Goal: Information Seeking & Learning: Check status

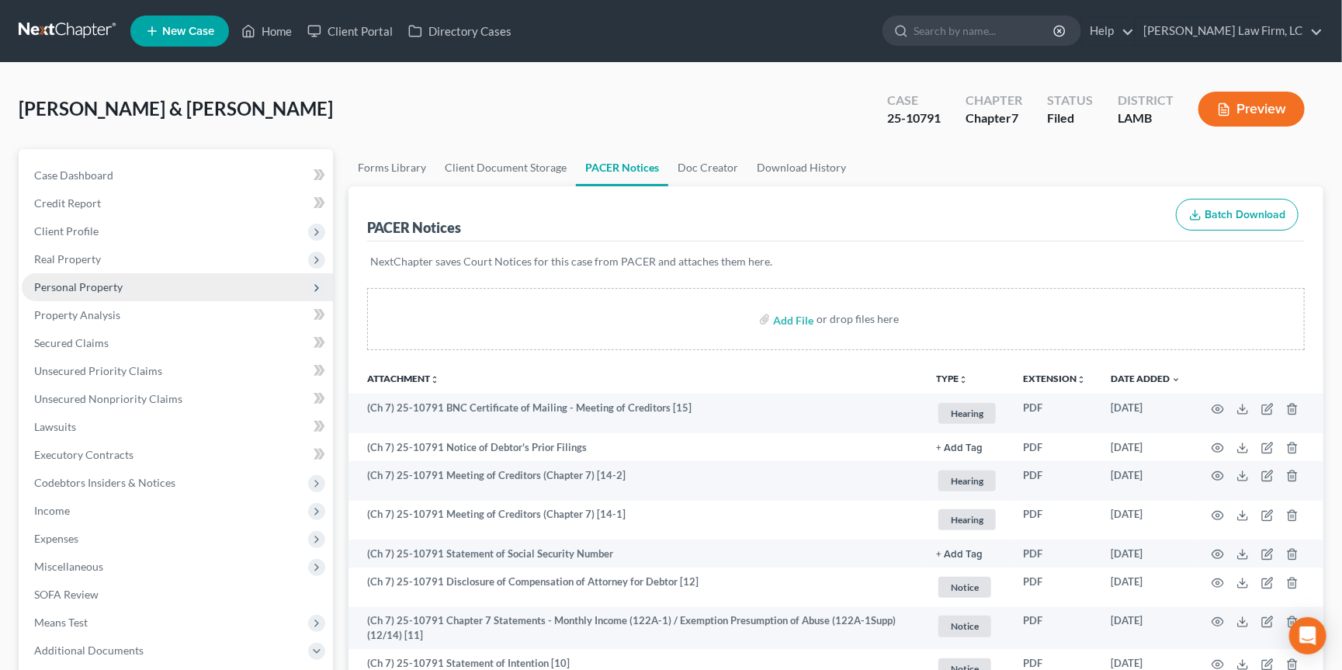
click at [164, 287] on span "Personal Property" at bounding box center [177, 287] width 311 height 28
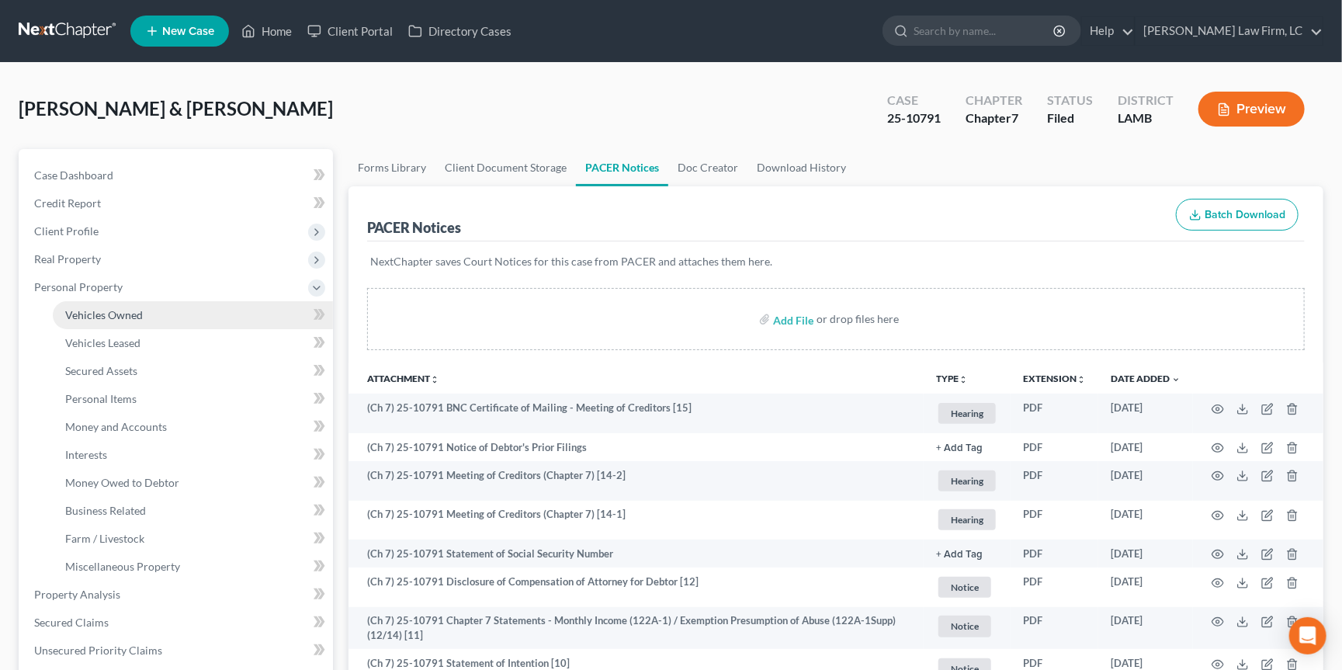
click at [173, 312] on link "Vehicles Owned" at bounding box center [193, 315] width 280 height 28
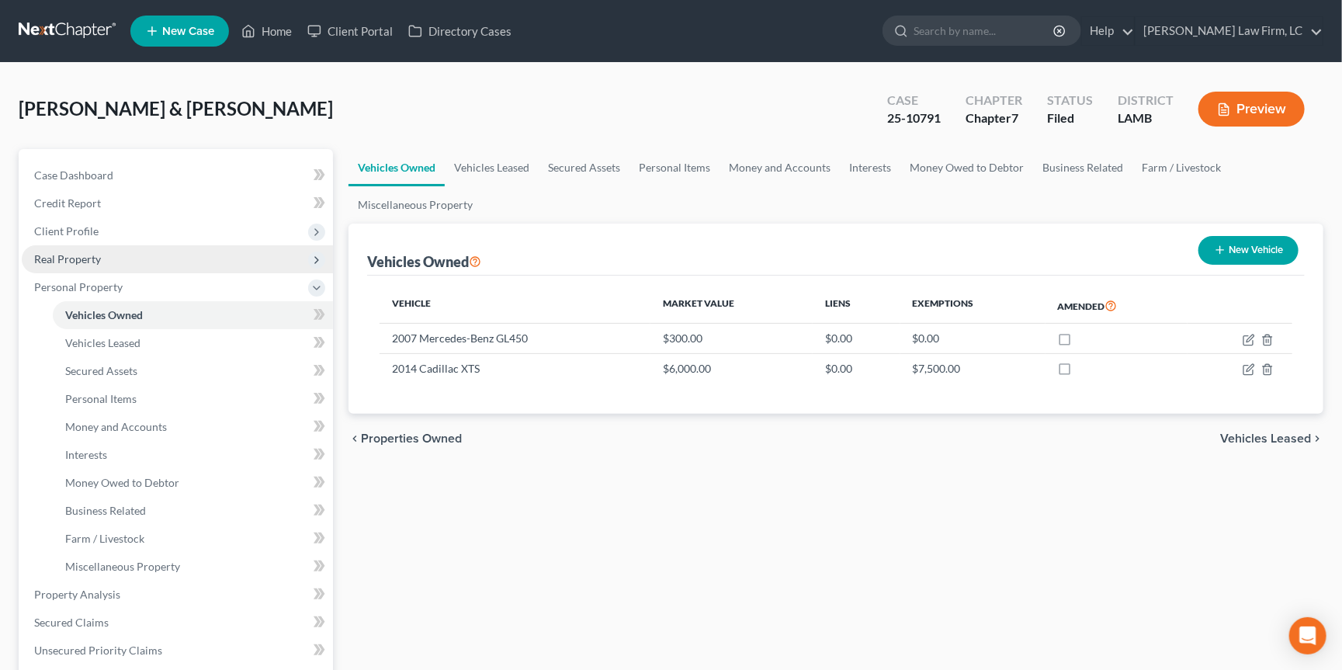
click at [183, 256] on span "Real Property" at bounding box center [177, 259] width 311 height 28
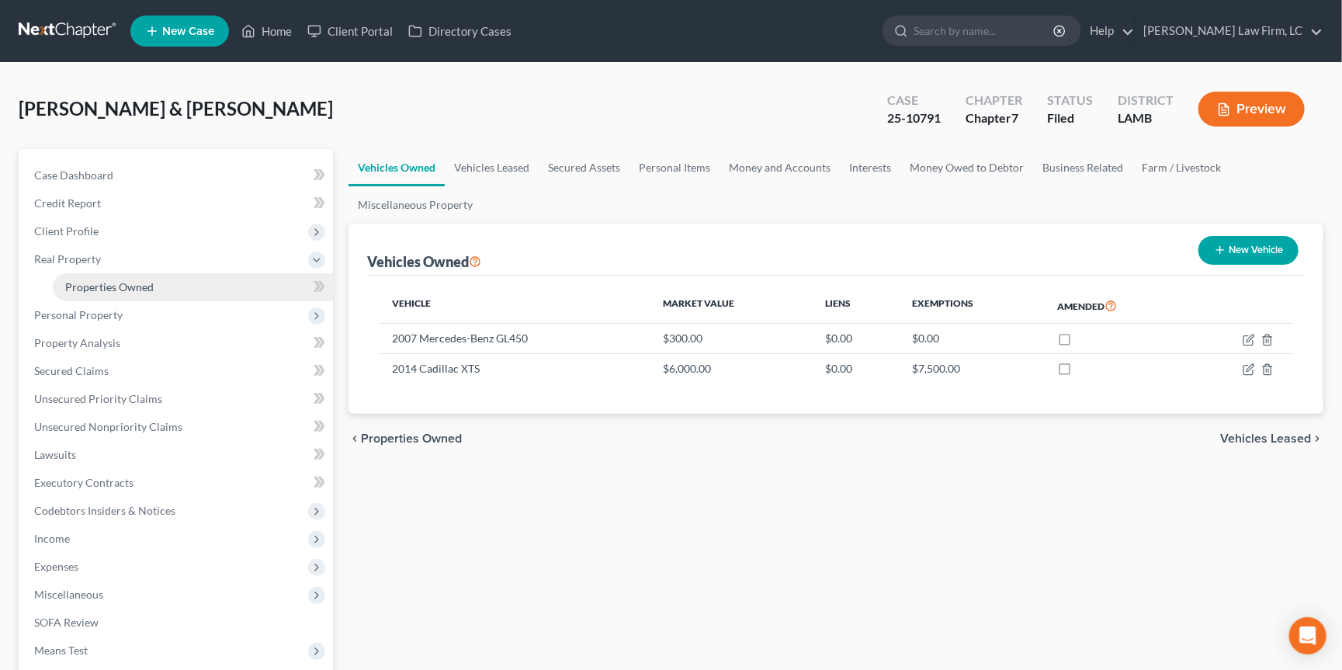
click at [188, 287] on link "Properties Owned" at bounding box center [193, 287] width 280 height 28
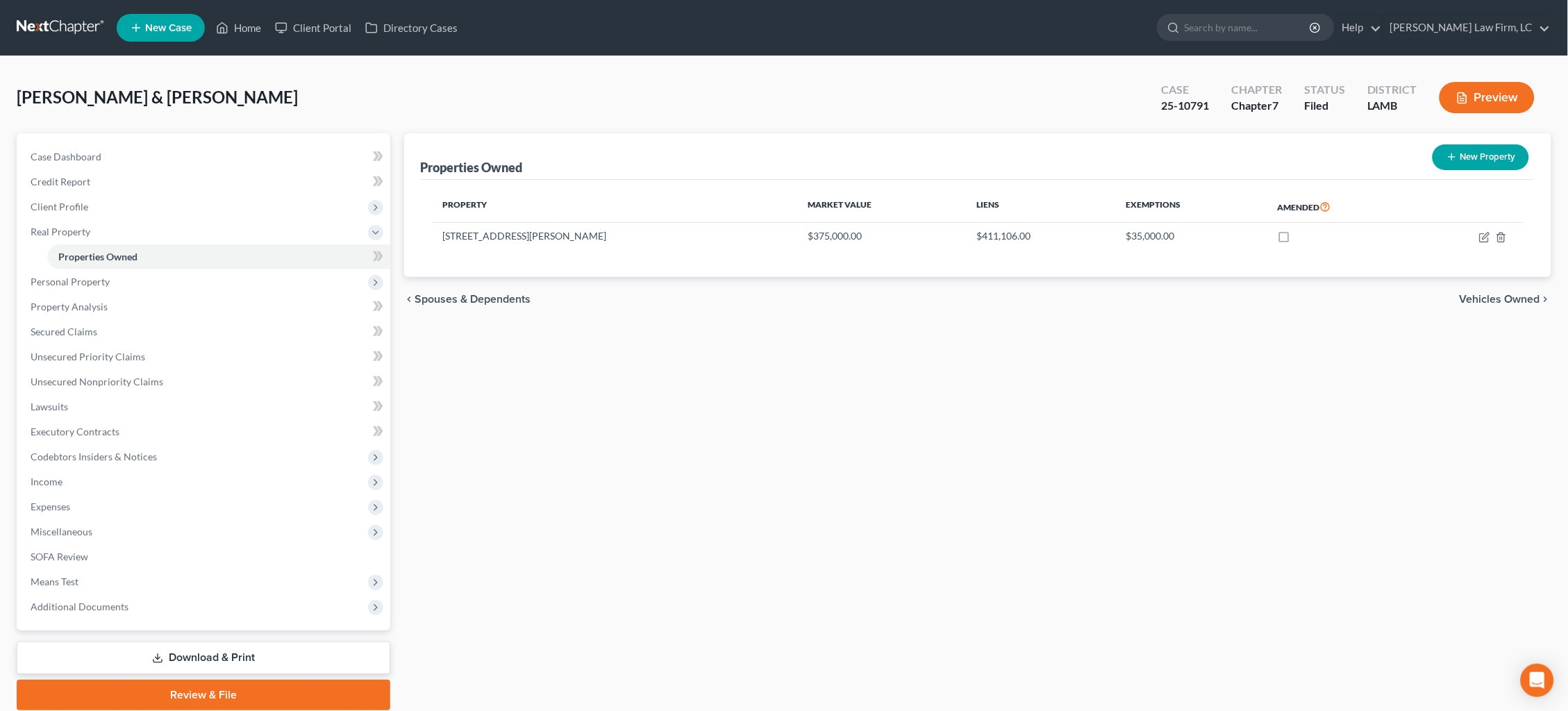
click at [68, 30] on link at bounding box center [61, 28] width 89 height 25
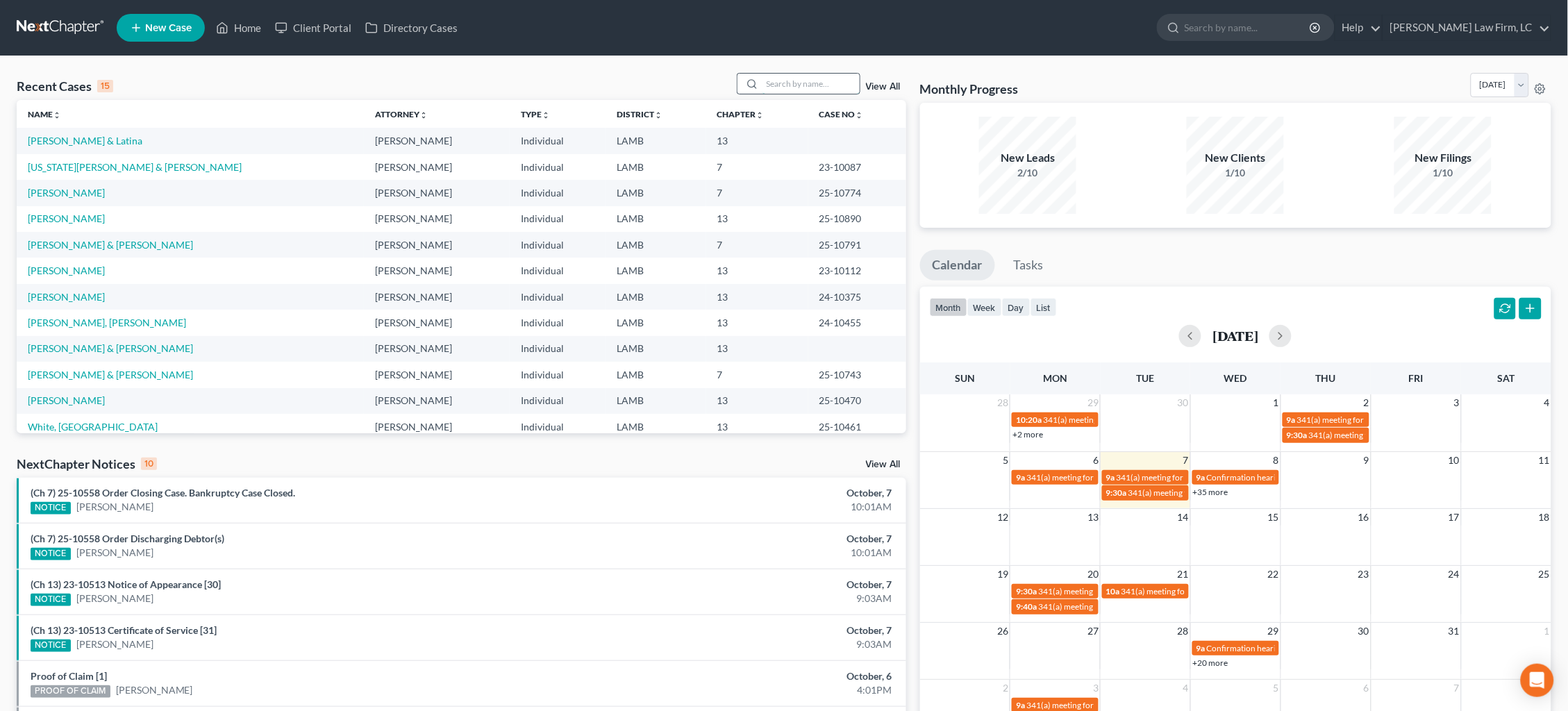
click at [787, 80] on input "search" at bounding box center [811, 83] width 97 height 21
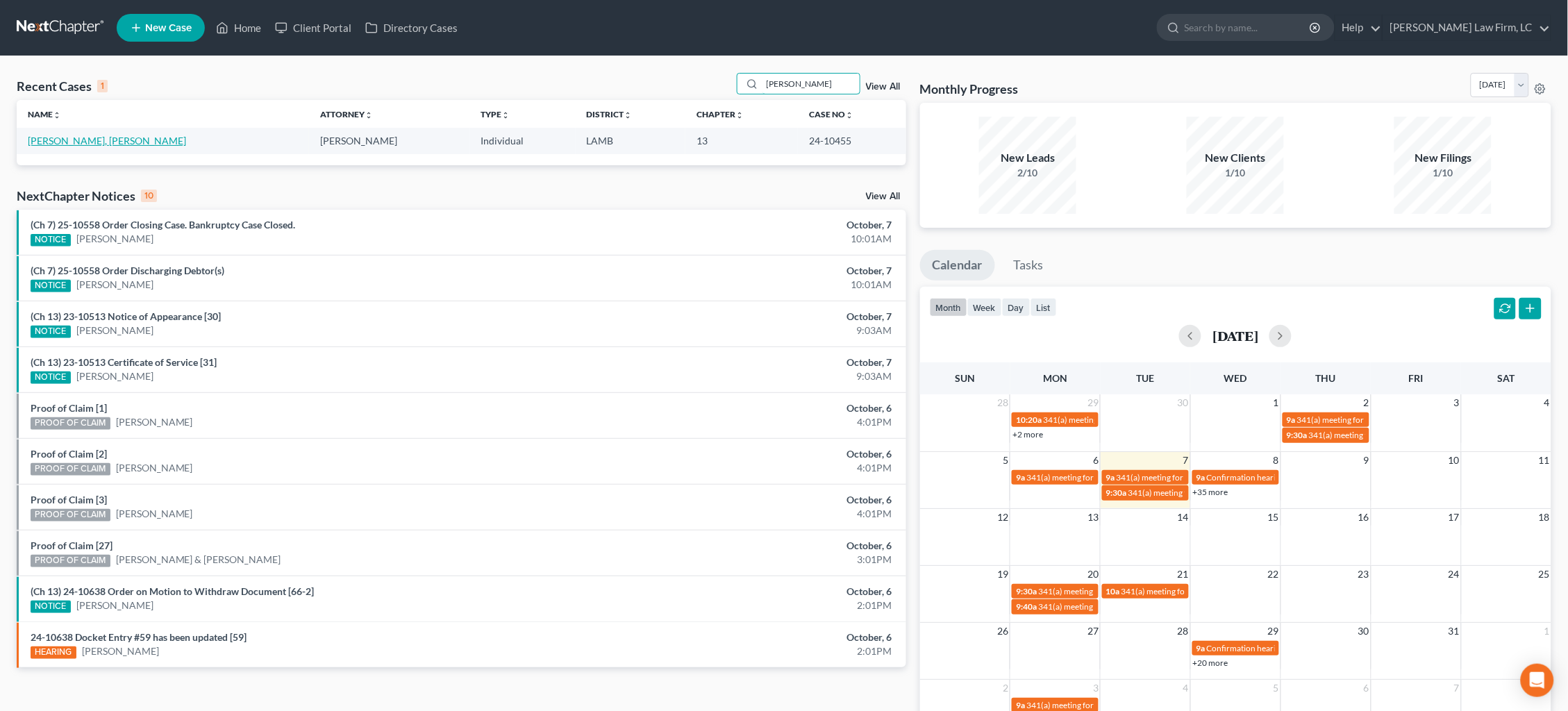
type input "linda coleman"
click at [89, 146] on link "[PERSON_NAME], [PERSON_NAME]" at bounding box center [106, 140] width 158 height 12
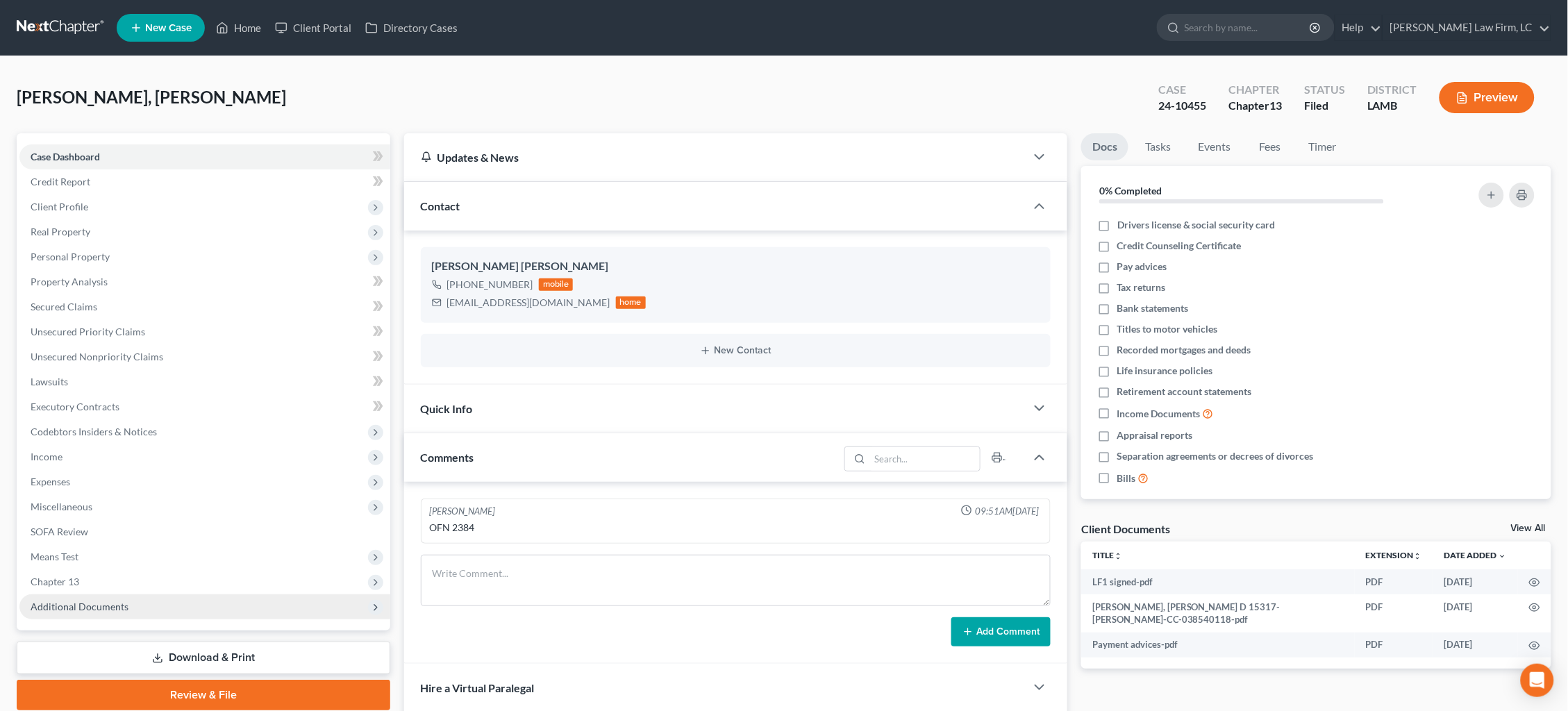
click at [132, 595] on span "Additional Documents" at bounding box center [205, 607] width 371 height 25
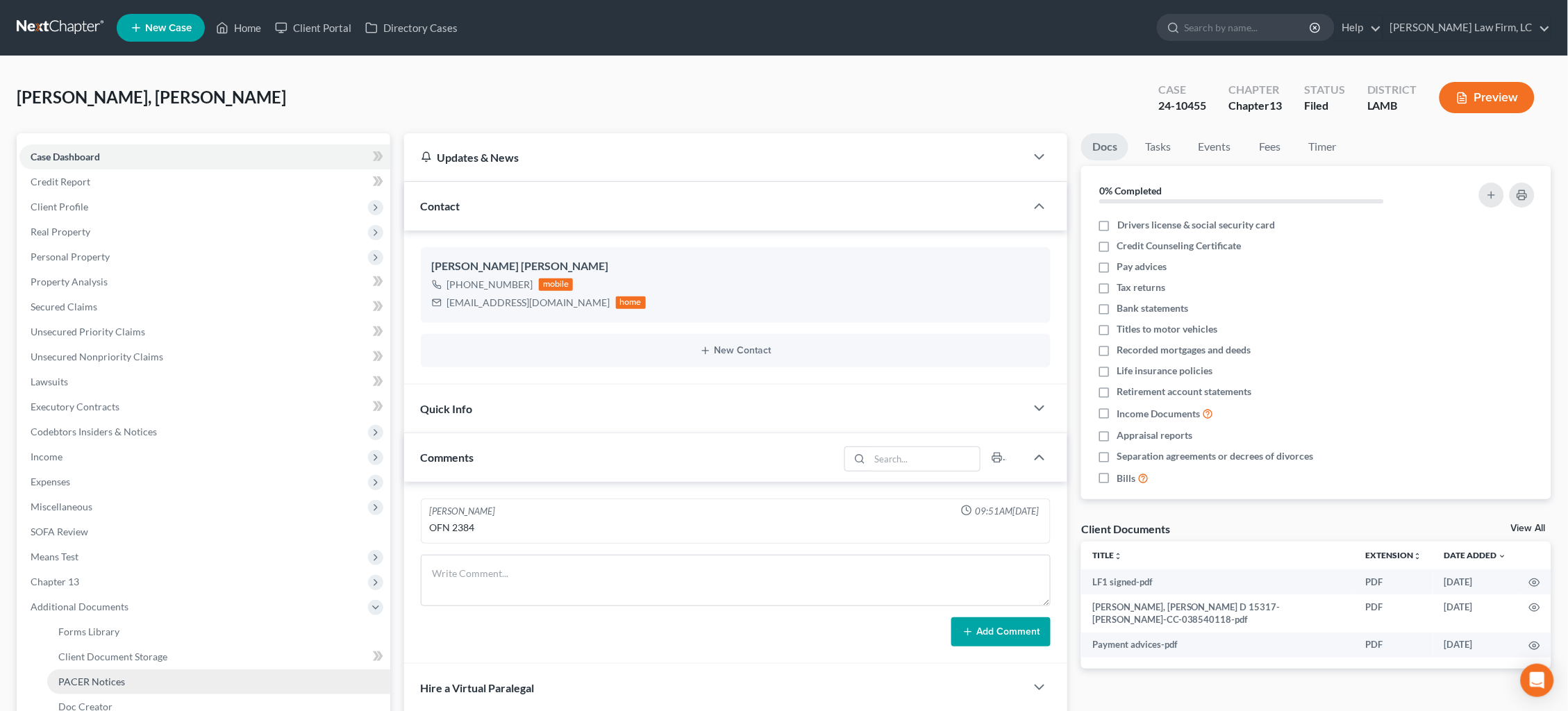
click at [133, 669] on link "PACER Notices" at bounding box center [219, 681] width 343 height 25
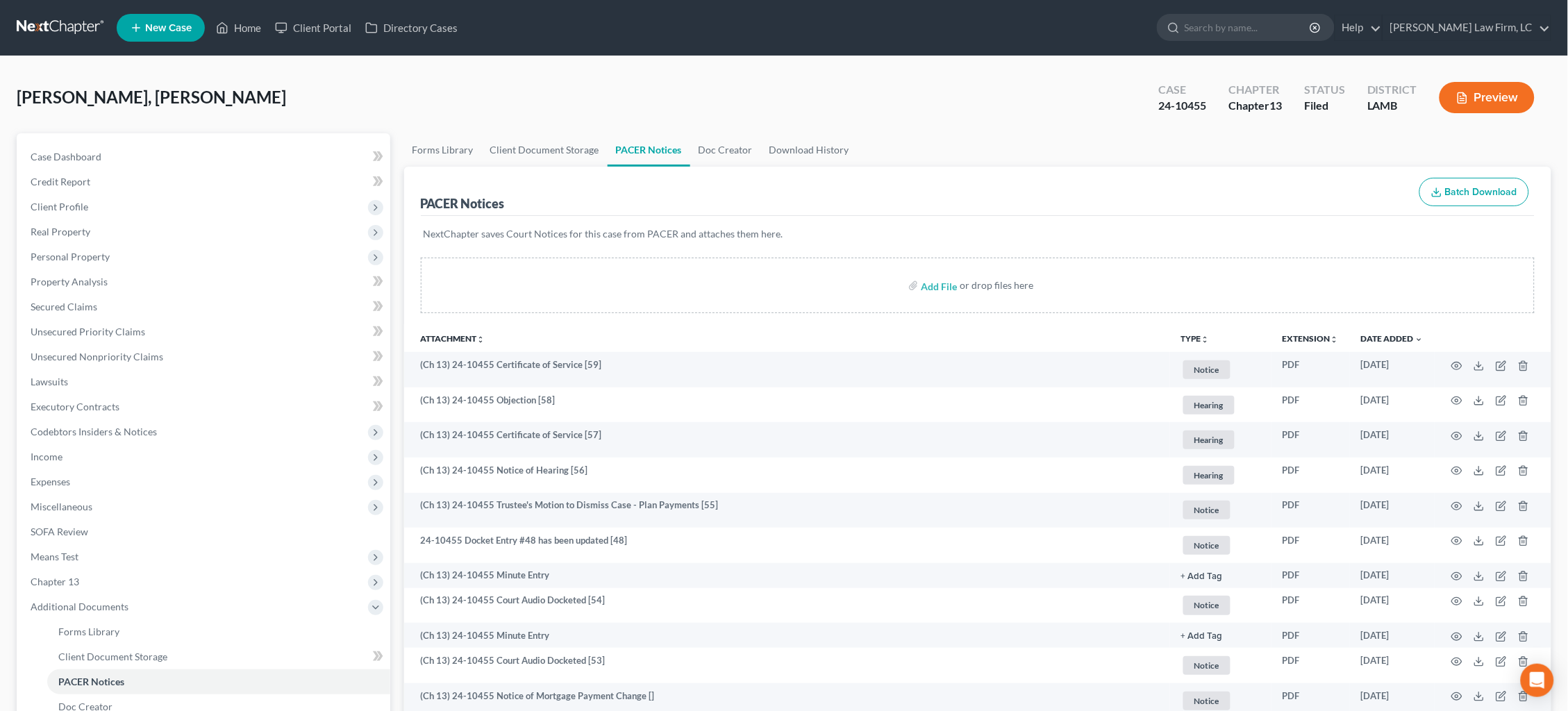
click at [58, 30] on link at bounding box center [61, 28] width 89 height 25
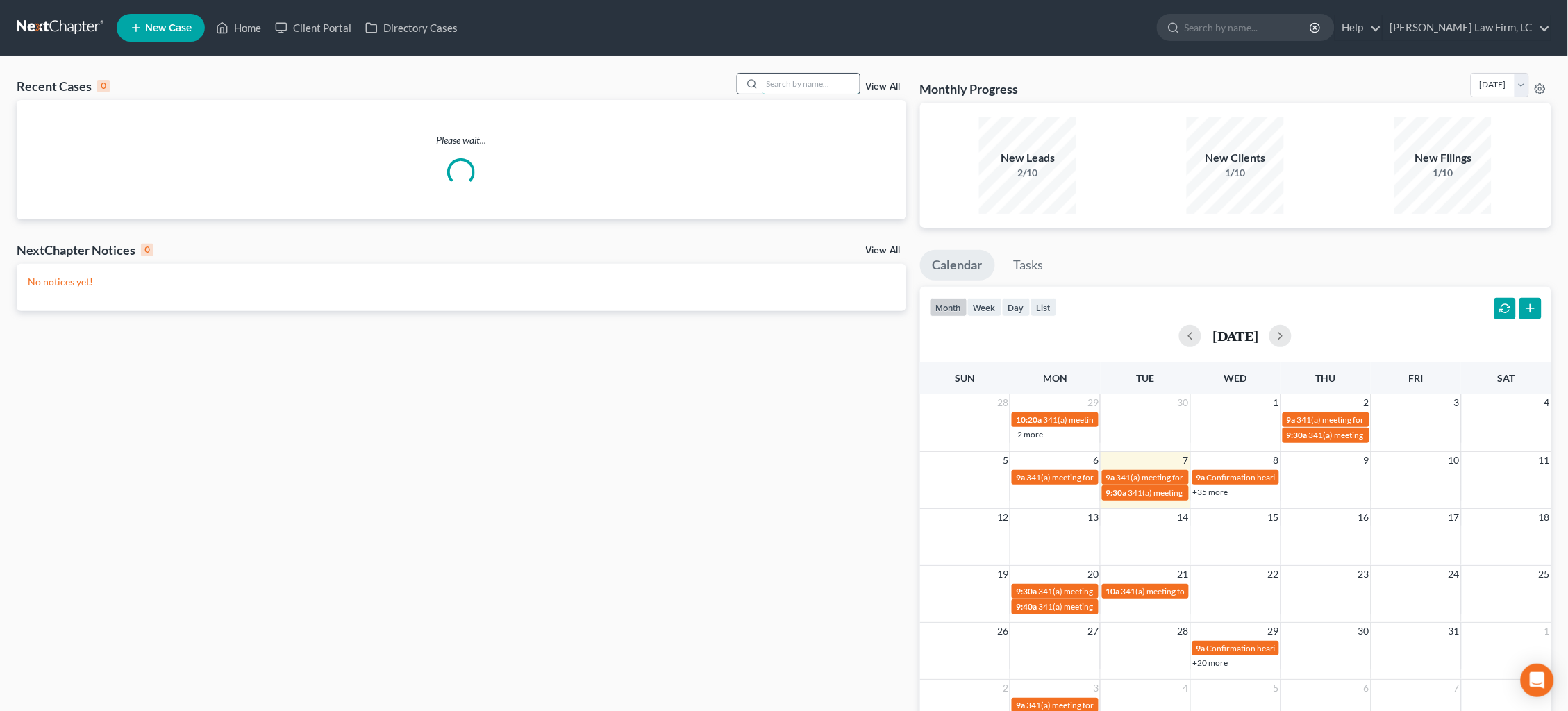
click at [811, 85] on input "search" at bounding box center [811, 83] width 97 height 21
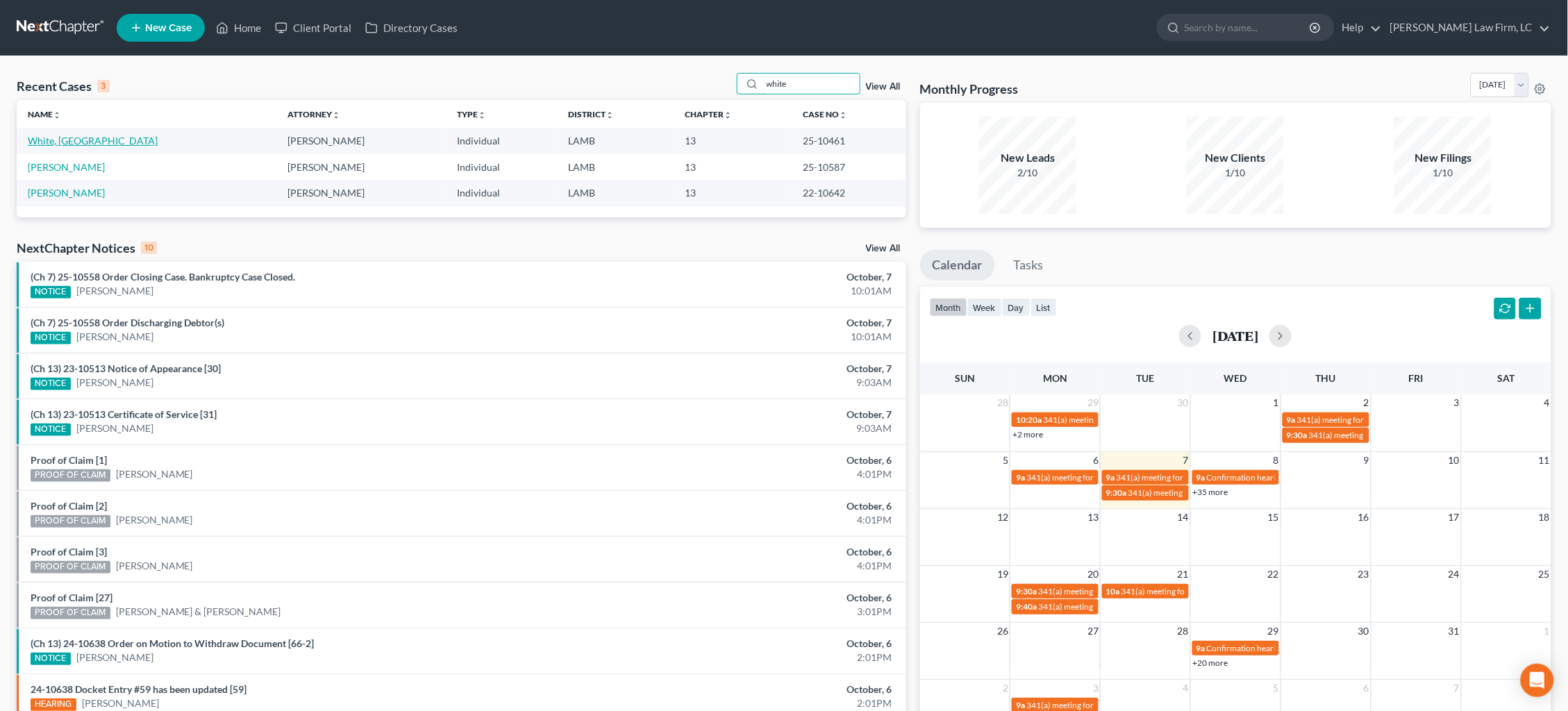
type input "white"
click at [61, 139] on link "White, Iriael" at bounding box center [92, 140] width 130 height 12
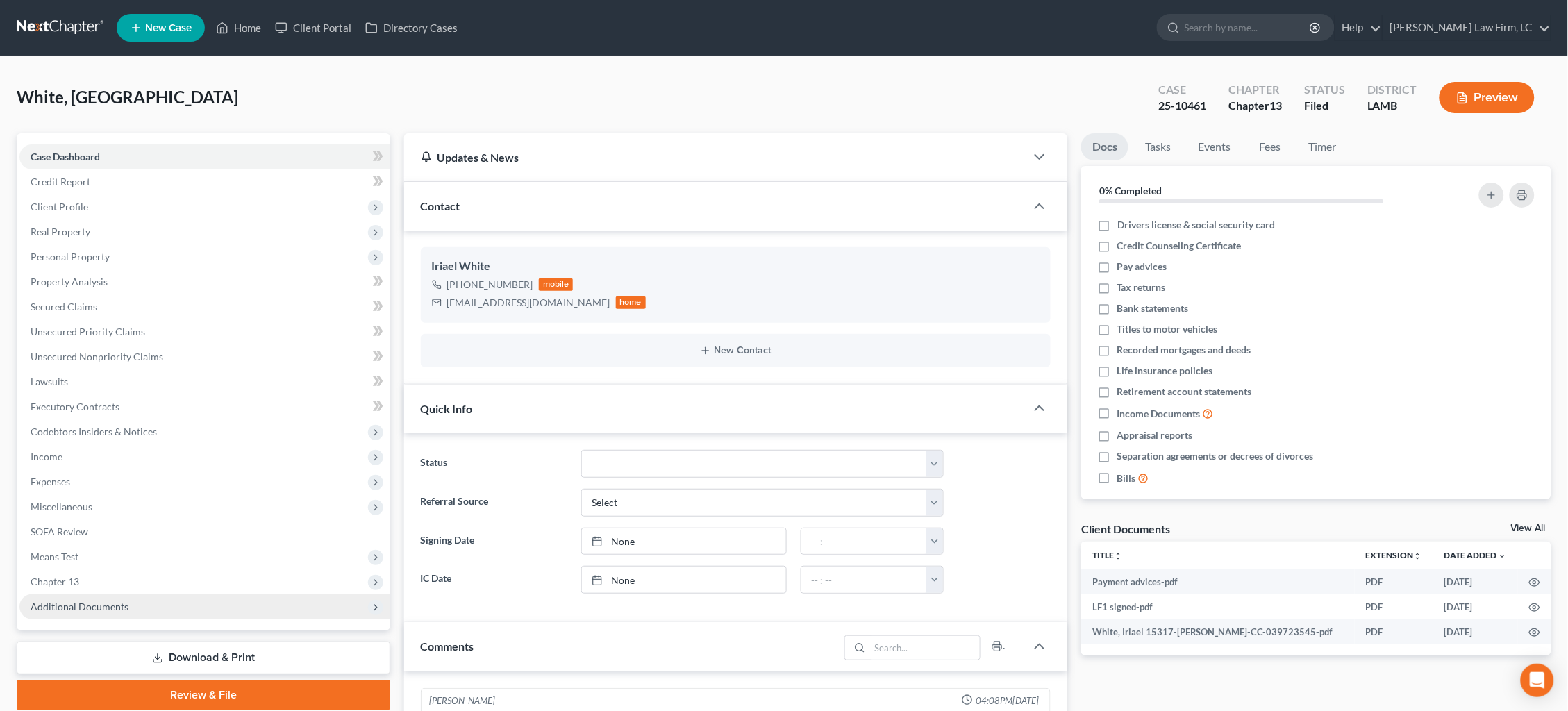
drag, startPoint x: 135, startPoint y: 591, endPoint x: 144, endPoint y: 598, distance: 11.4
click at [135, 595] on span "Additional Documents" at bounding box center [205, 607] width 371 height 25
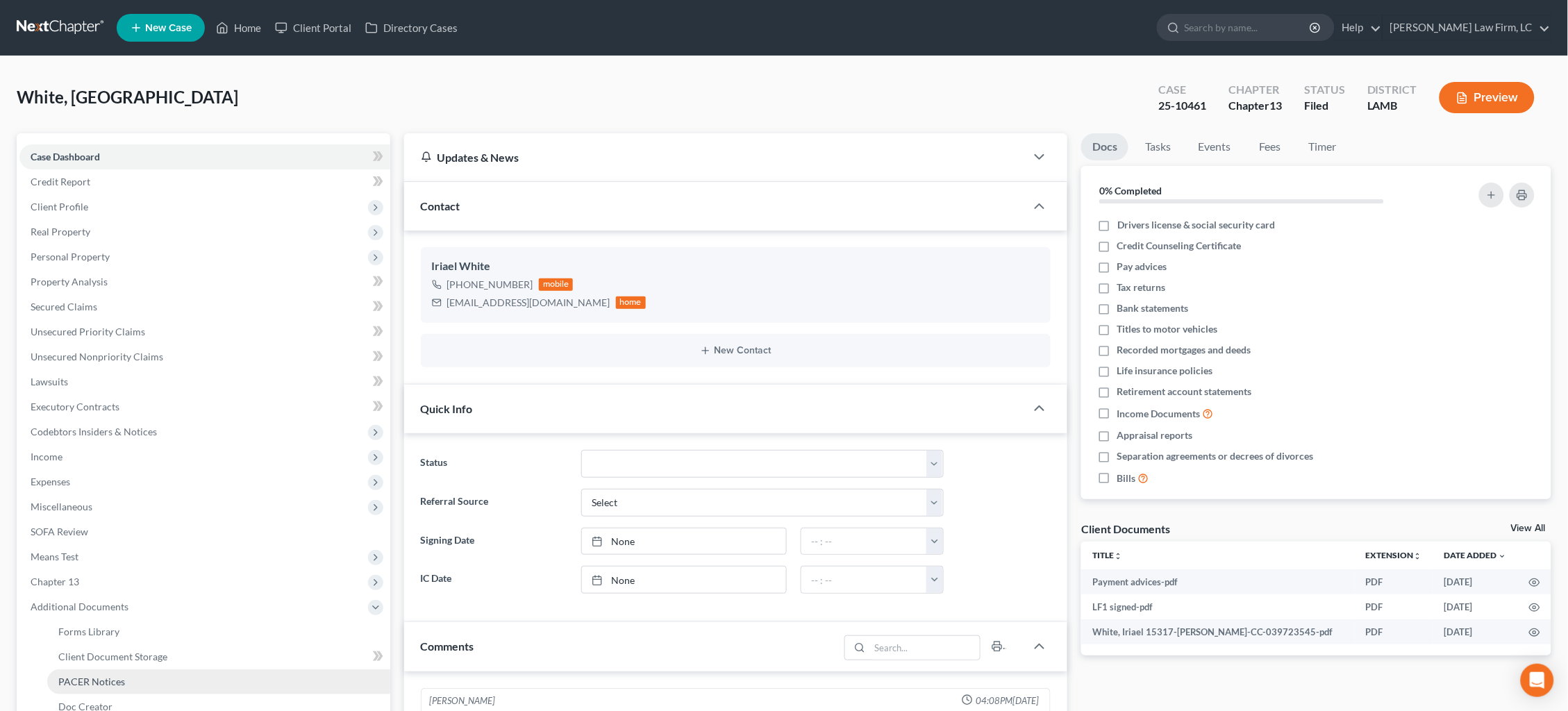
click at [165, 669] on link "PACER Notices" at bounding box center [219, 681] width 343 height 25
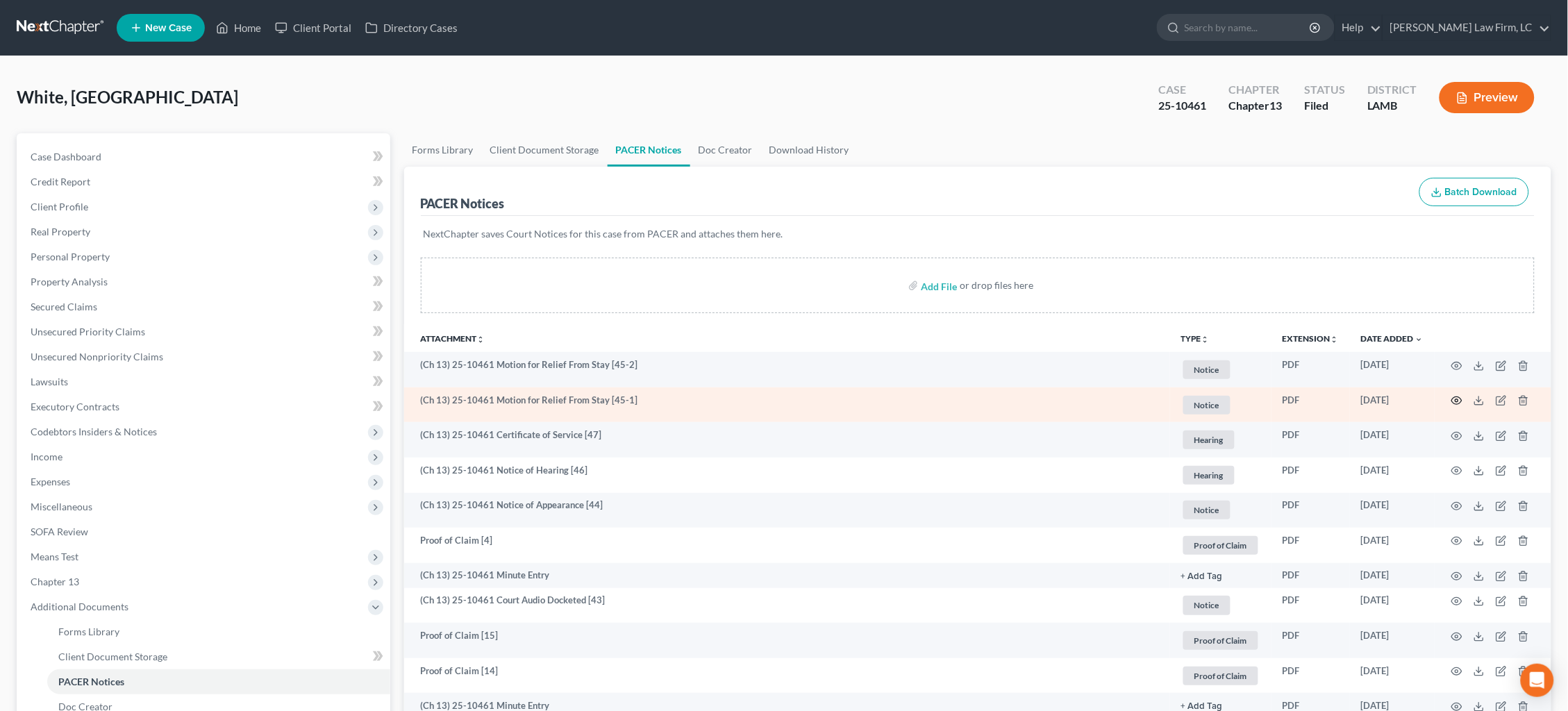
click at [1455, 396] on icon "button" at bounding box center [1457, 401] width 11 height 11
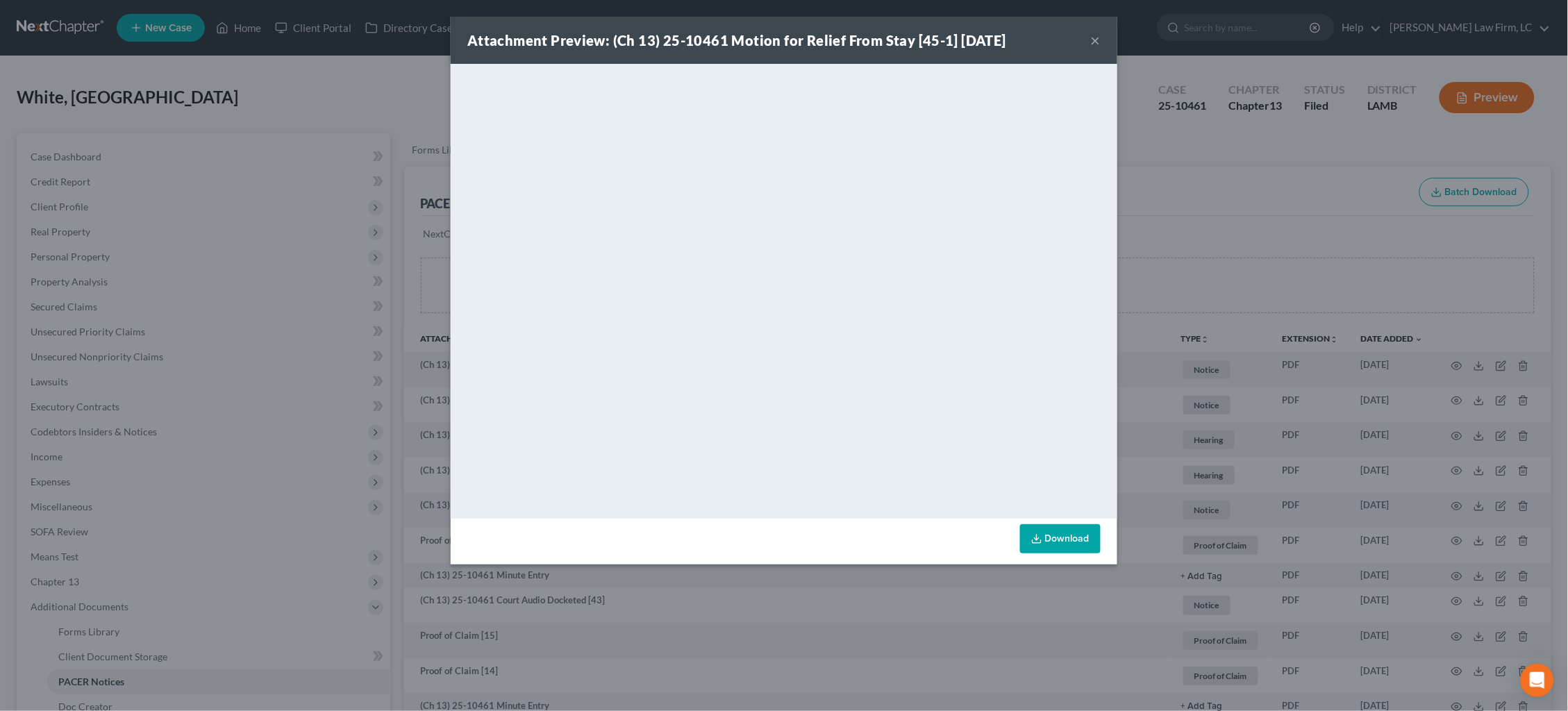
click at [304, 227] on div "Attachment Preview: (Ch 13) 25-10461 Motion for Relief From Stay [45-1] 10/03/2…" at bounding box center [784, 355] width 1568 height 711
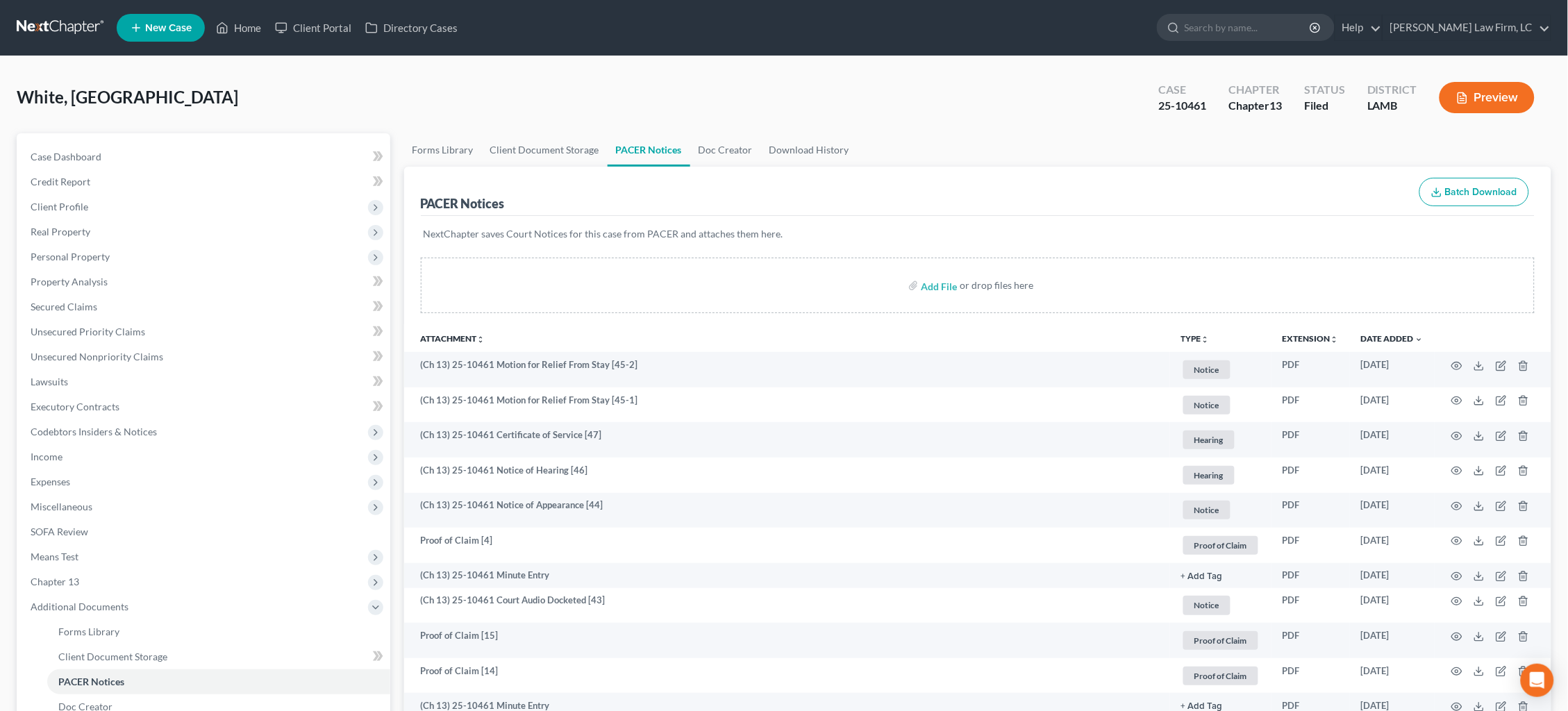
click at [63, 29] on link at bounding box center [61, 28] width 89 height 25
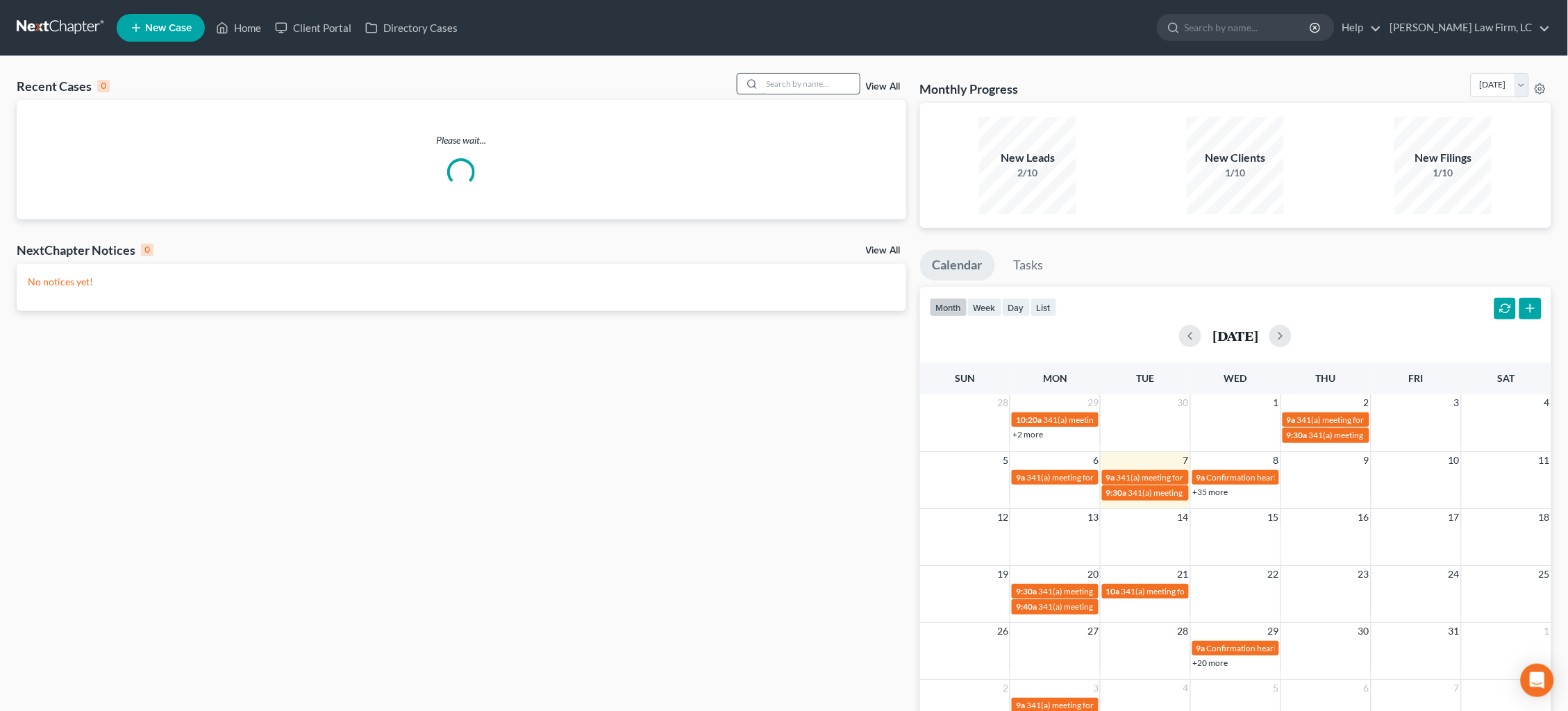
click at [834, 89] on input "search" at bounding box center [811, 83] width 97 height 21
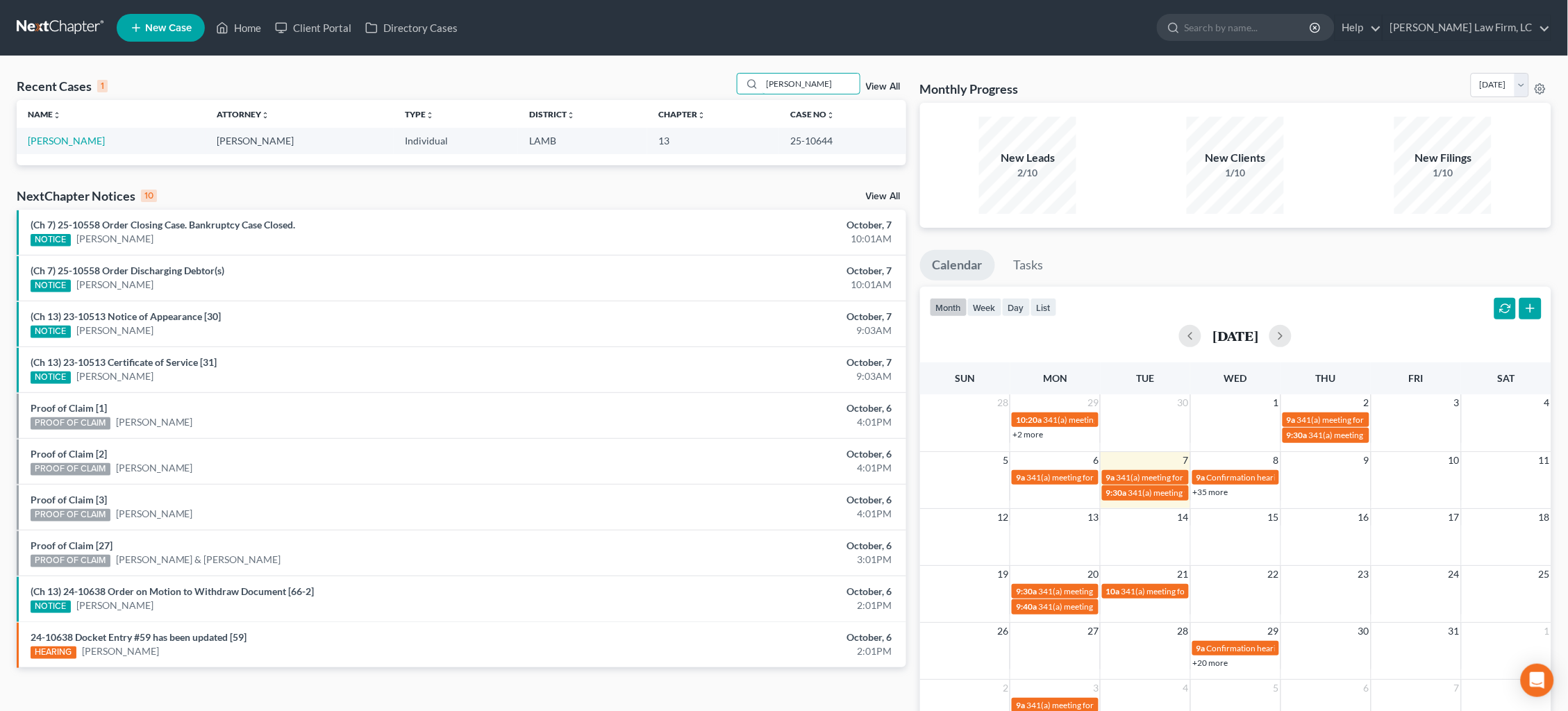
type input "Donita"
drag, startPoint x: 785, startPoint y: 119, endPoint x: 81, endPoint y: 146, distance: 704.5
click at [81, 146] on link "Williams, Donkita" at bounding box center [66, 140] width 77 height 12
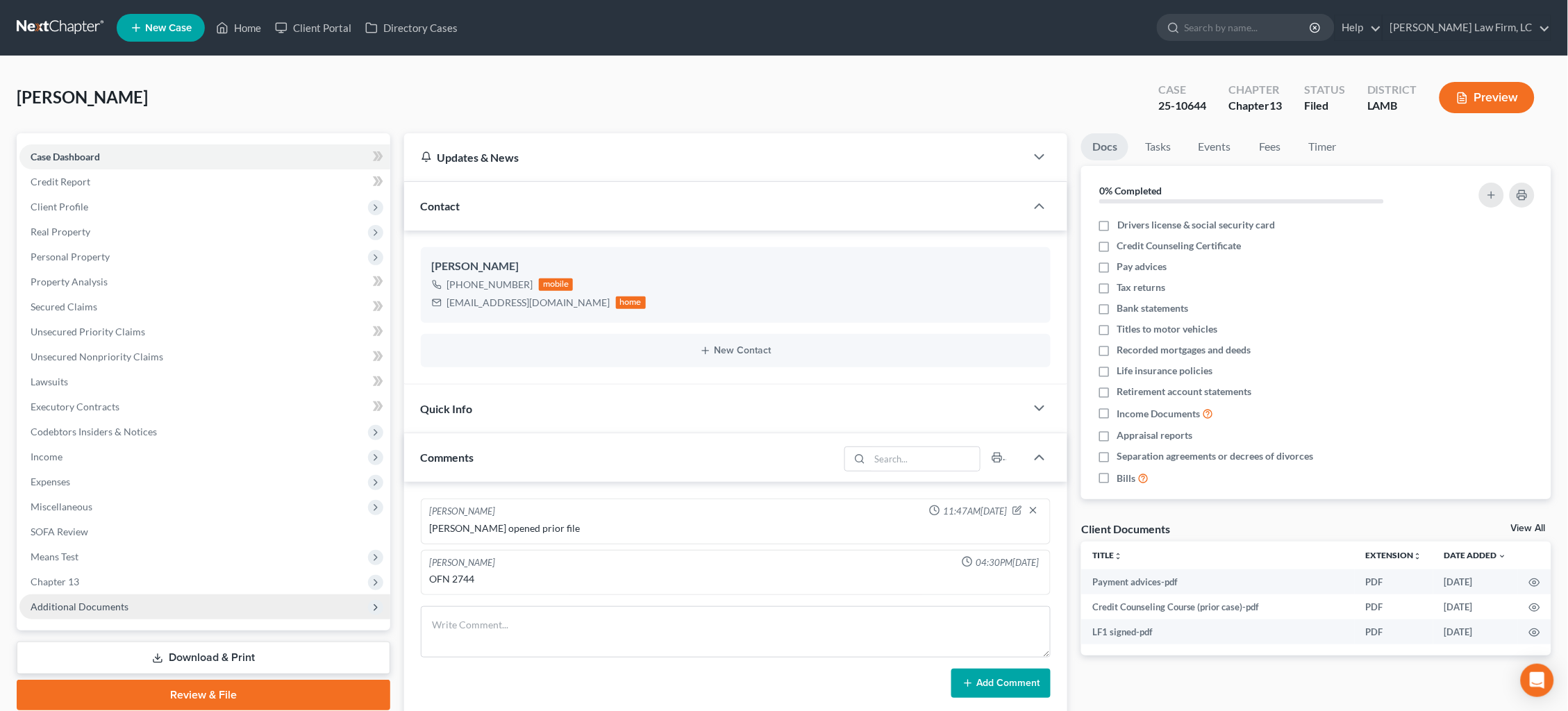
click at [144, 595] on span "Additional Documents" at bounding box center [205, 607] width 371 height 25
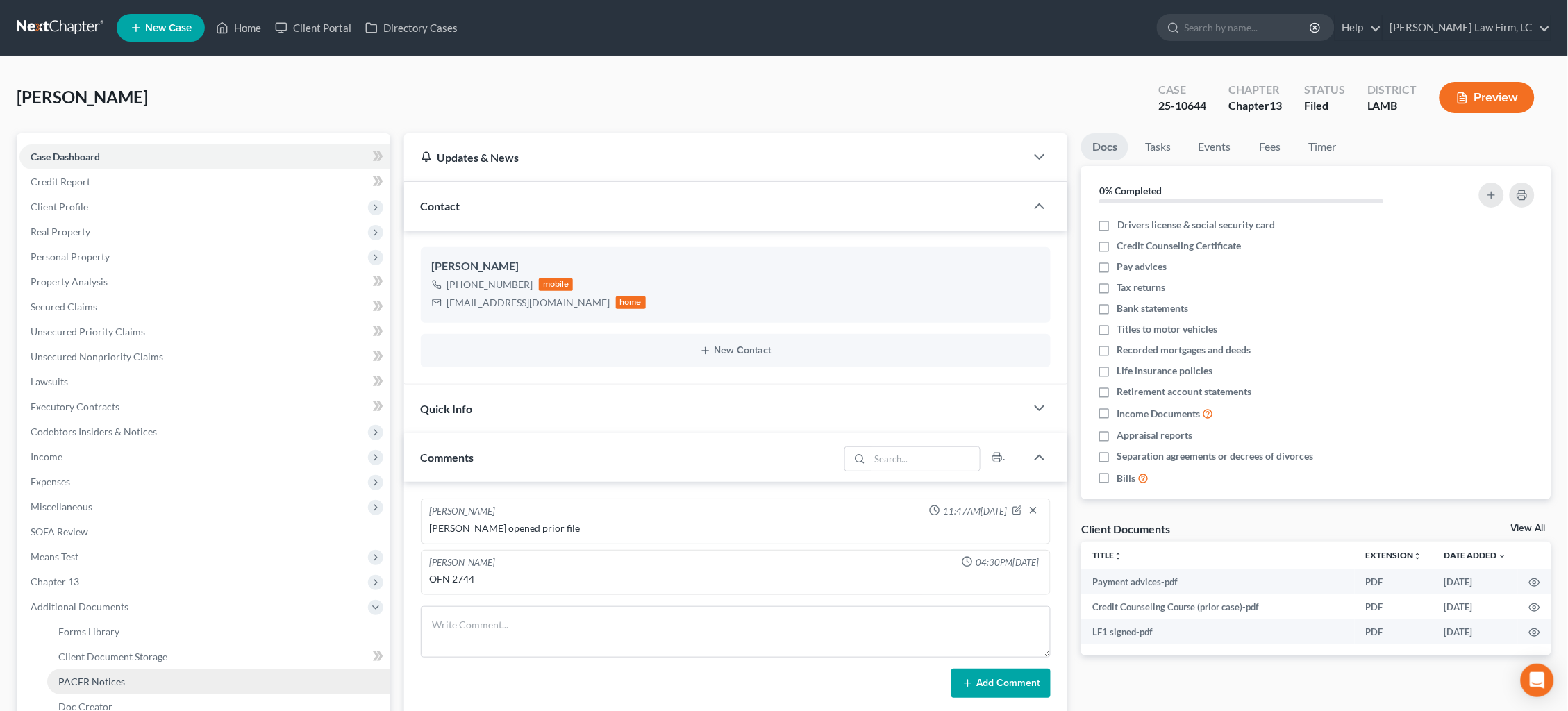
click at [157, 669] on link "PACER Notices" at bounding box center [219, 681] width 343 height 25
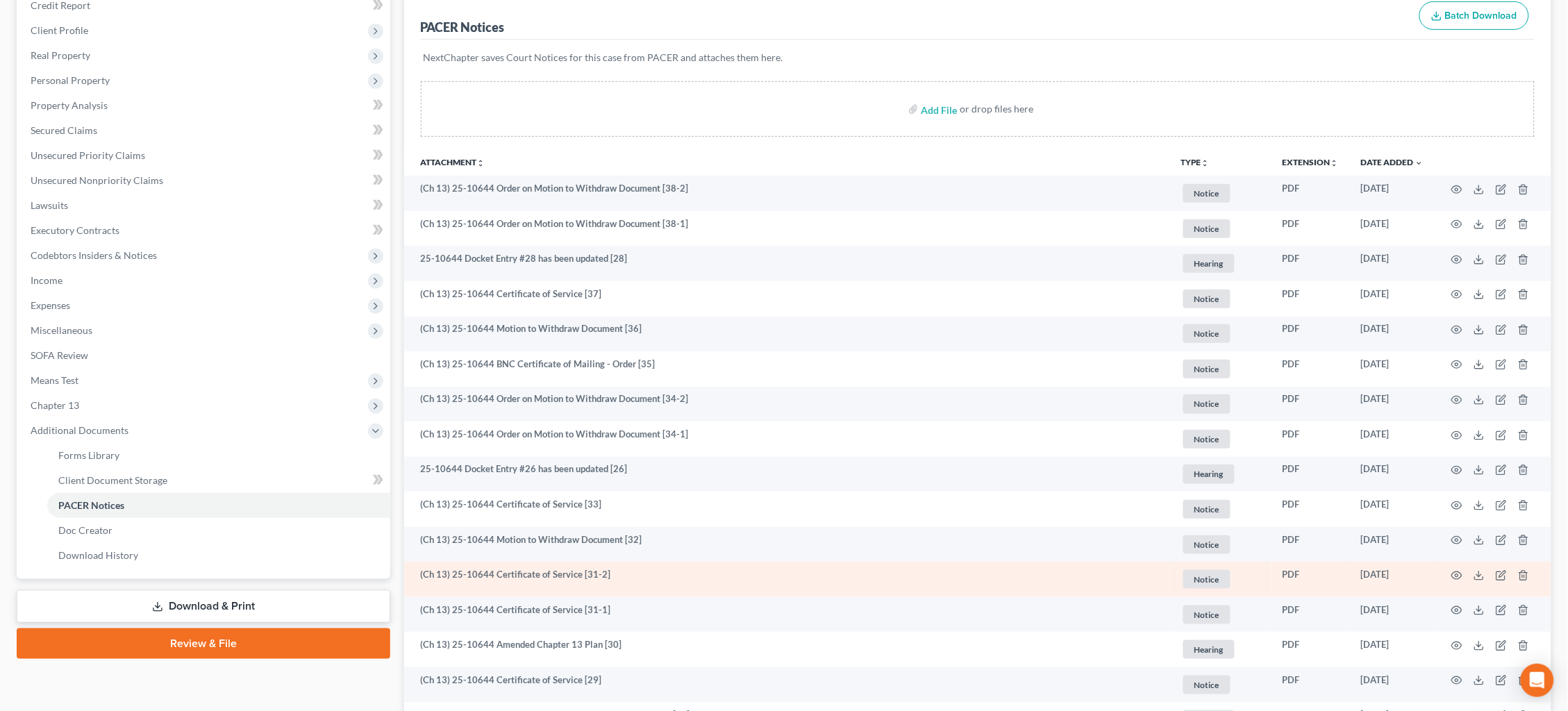
scroll to position [177, 0]
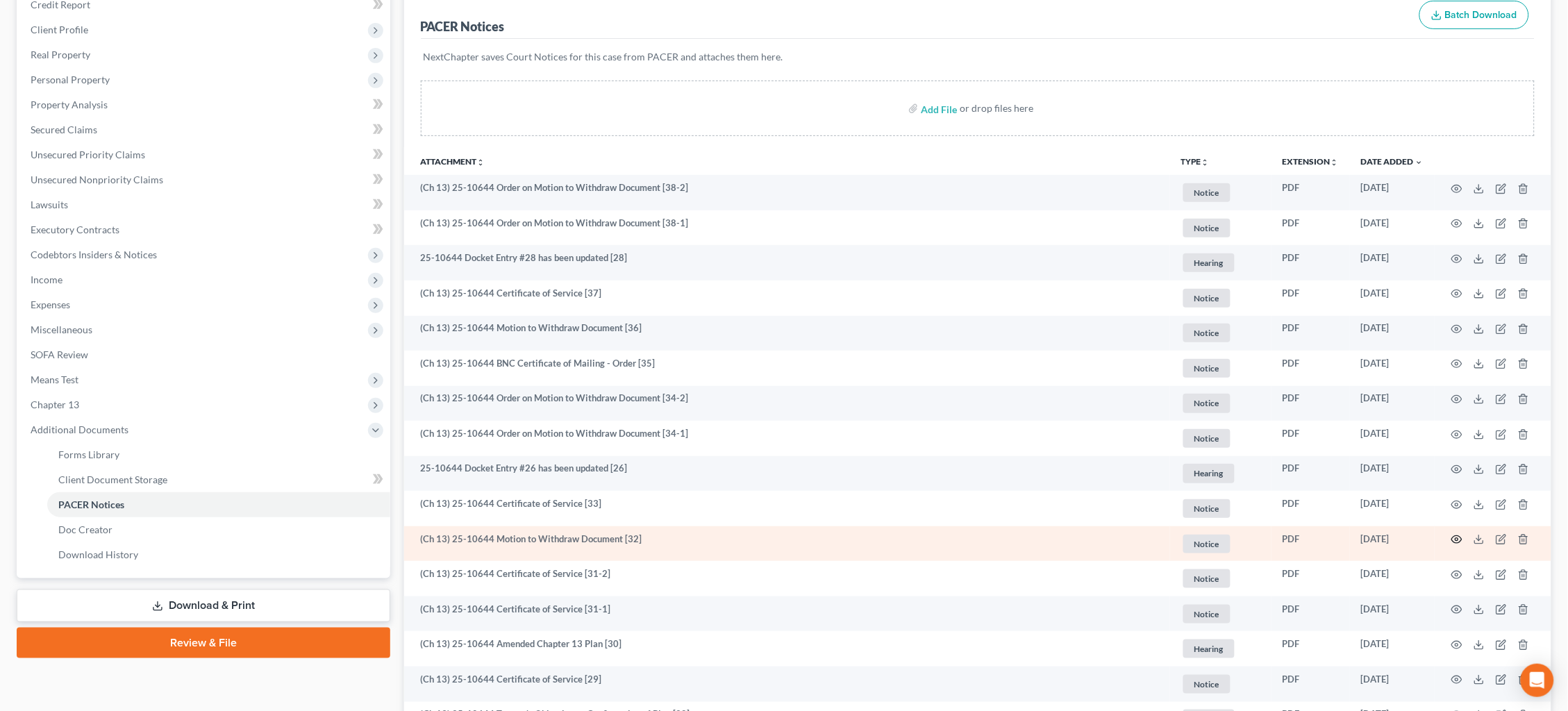
click at [1457, 534] on icon "button" at bounding box center [1457, 539] width 11 height 11
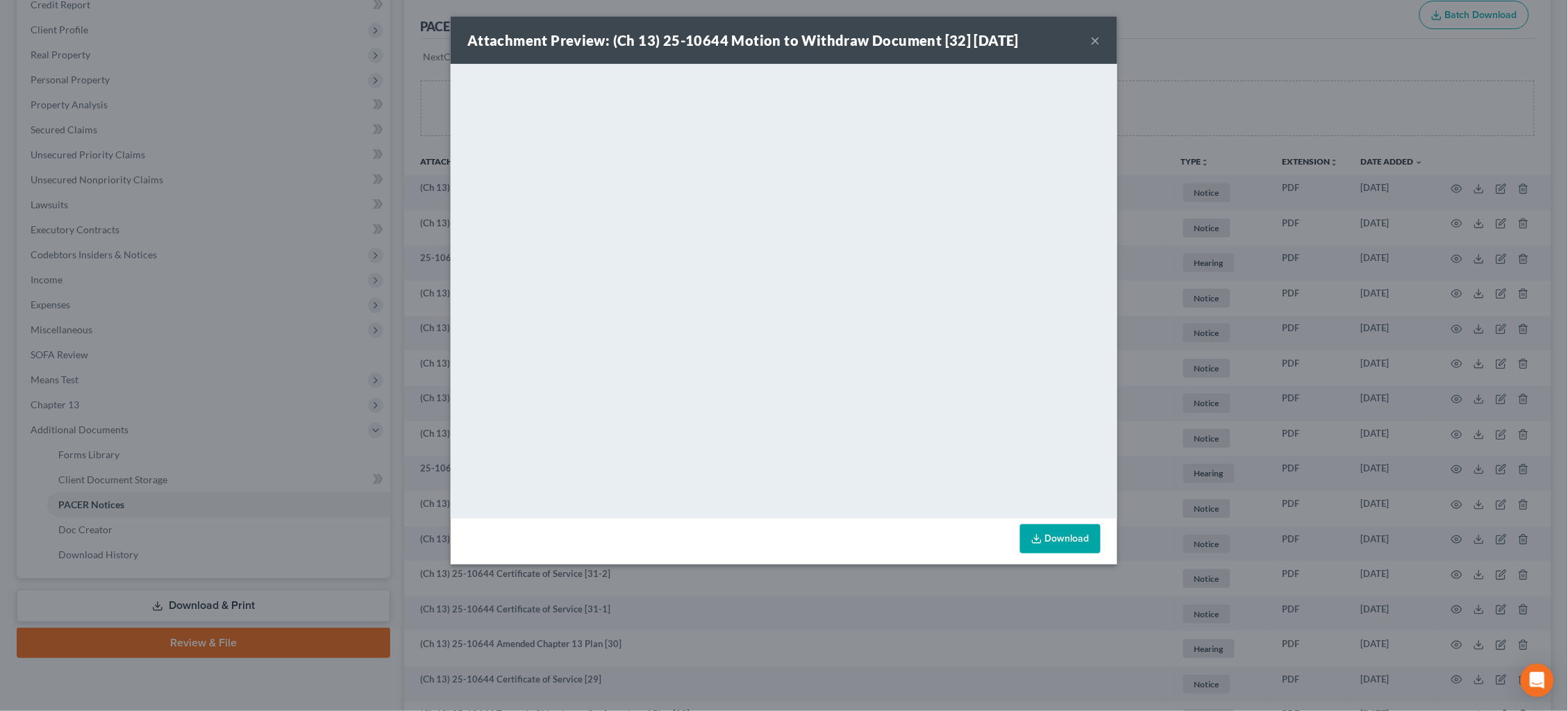
click at [1298, 466] on div "Attachment Preview: (Ch 13) 25-10644 Motion to Withdraw Document [32] 10/03/202…" at bounding box center [784, 355] width 1568 height 711
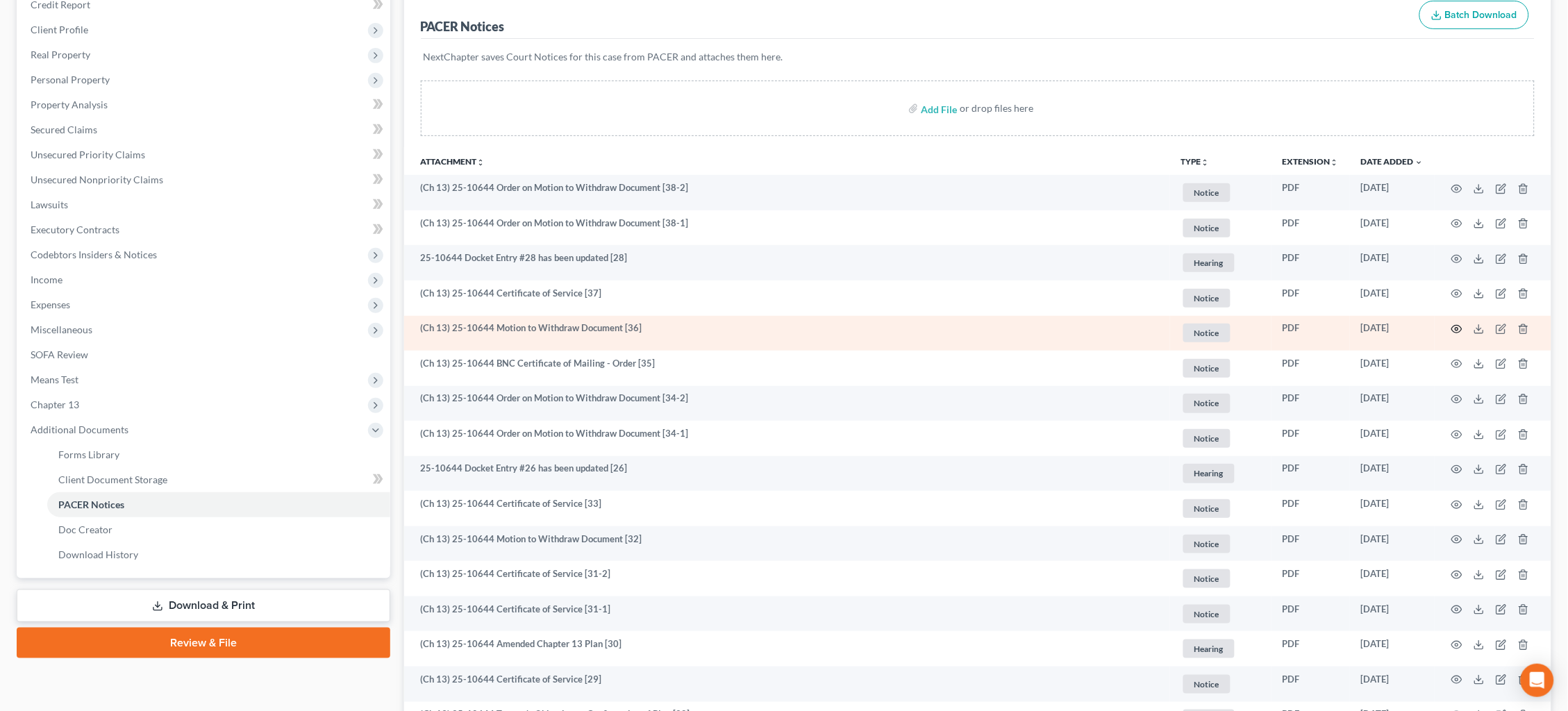
click at [1456, 327] on circle "button" at bounding box center [1456, 328] width 3 height 3
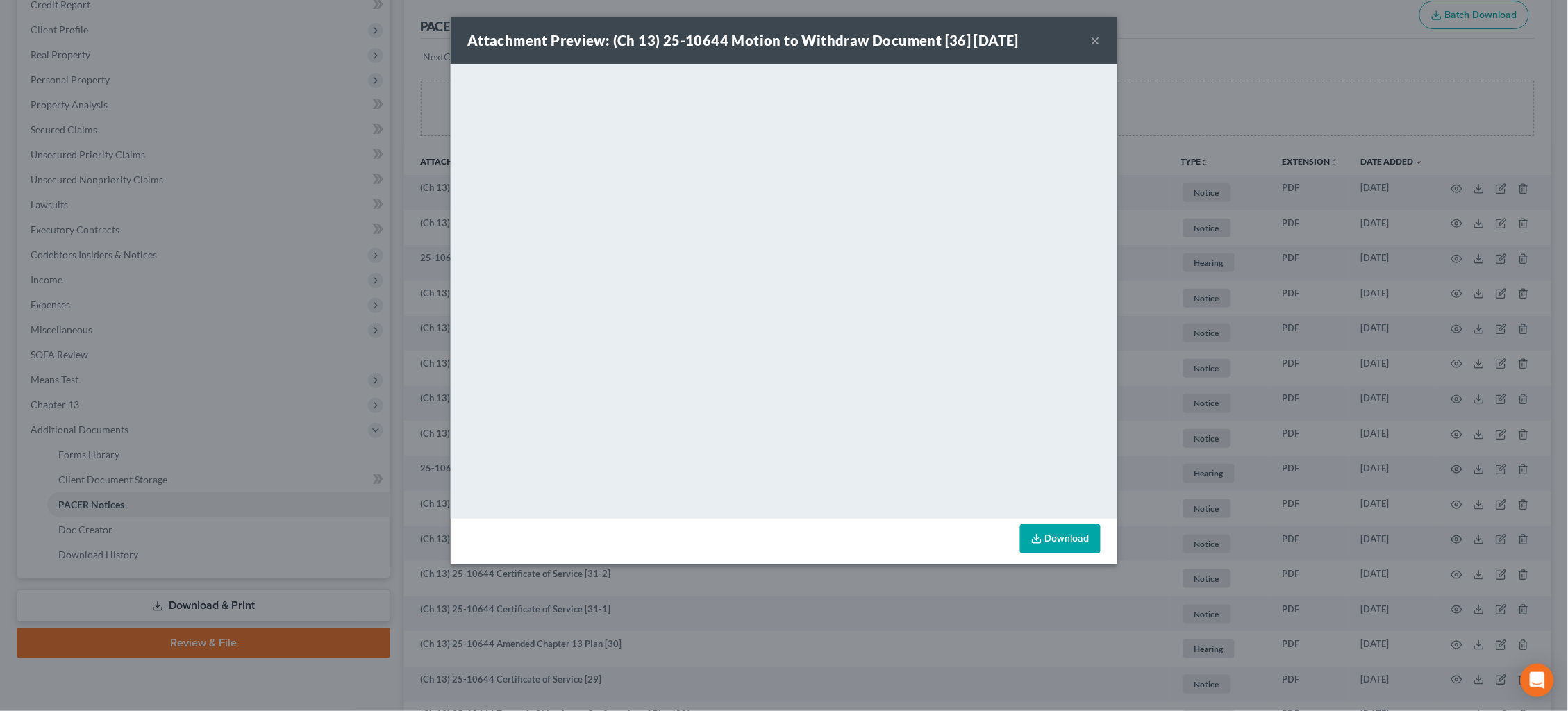
click at [1228, 573] on div "Attachment Preview: (Ch 13) 25-10644 Motion to Withdraw Document [36] 10/06/202…" at bounding box center [784, 355] width 1568 height 711
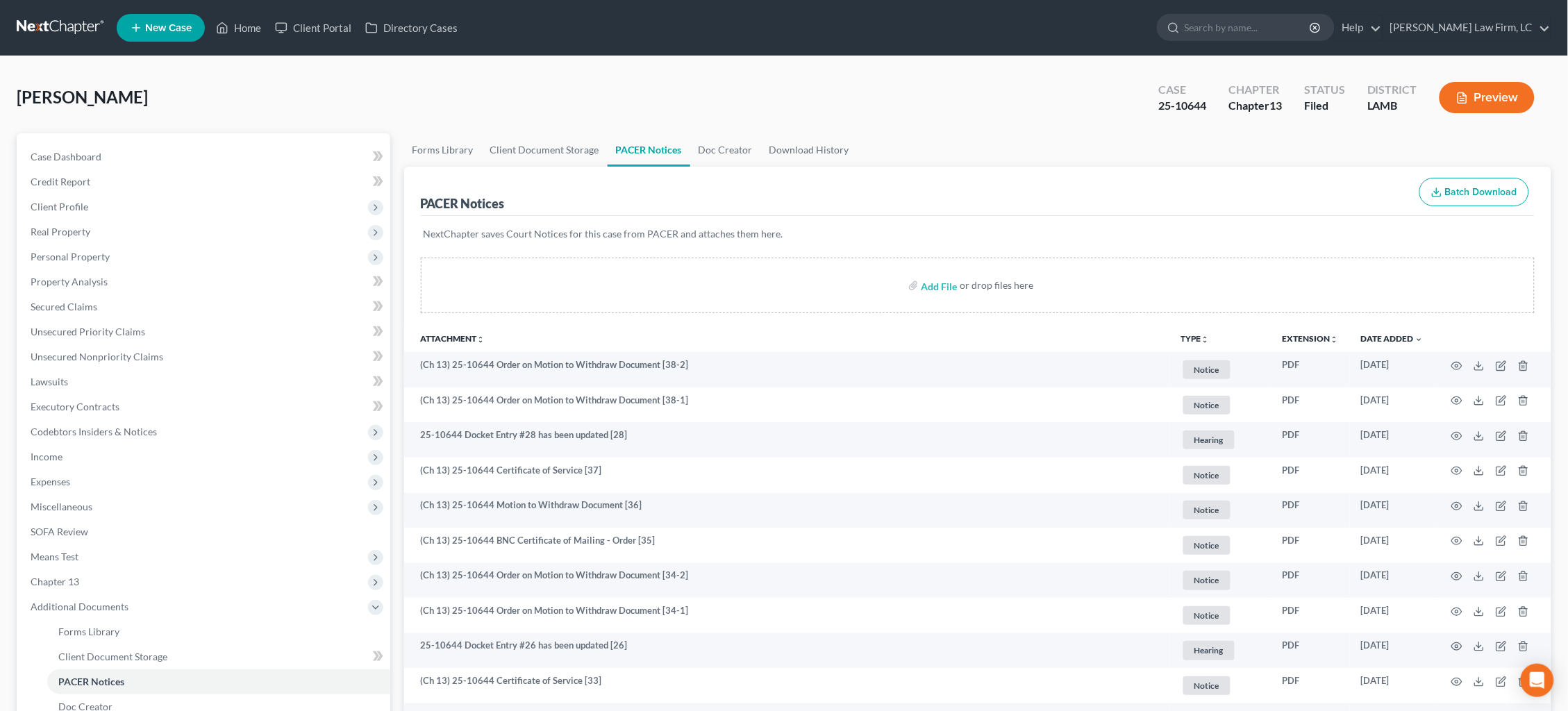
scroll to position [0, 0]
click at [48, 27] on link at bounding box center [61, 28] width 89 height 25
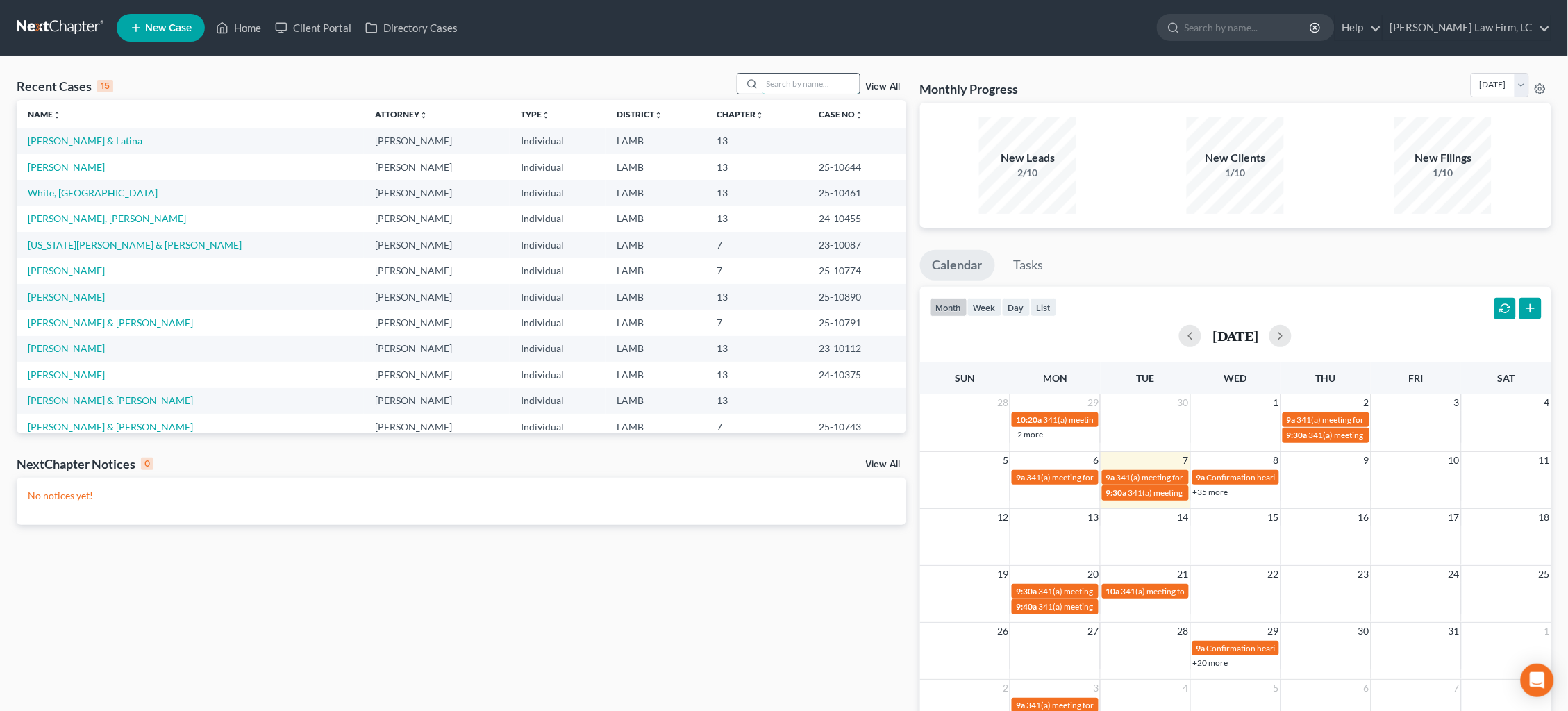
click at [810, 80] on input "search" at bounding box center [811, 83] width 97 height 21
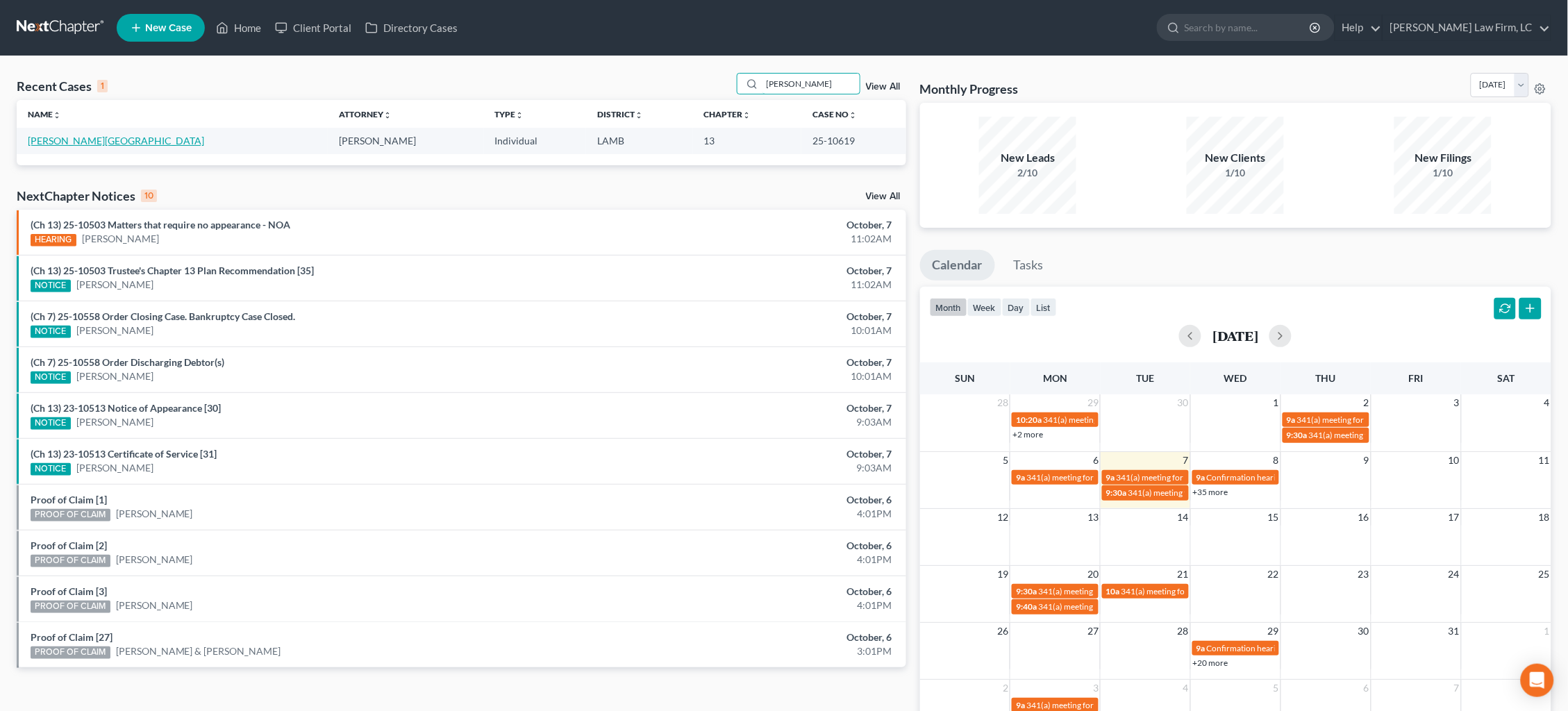
type input "[PERSON_NAME]"
click at [81, 140] on link "[PERSON_NAME][GEOGRAPHIC_DATA]" at bounding box center [115, 140] width 176 height 12
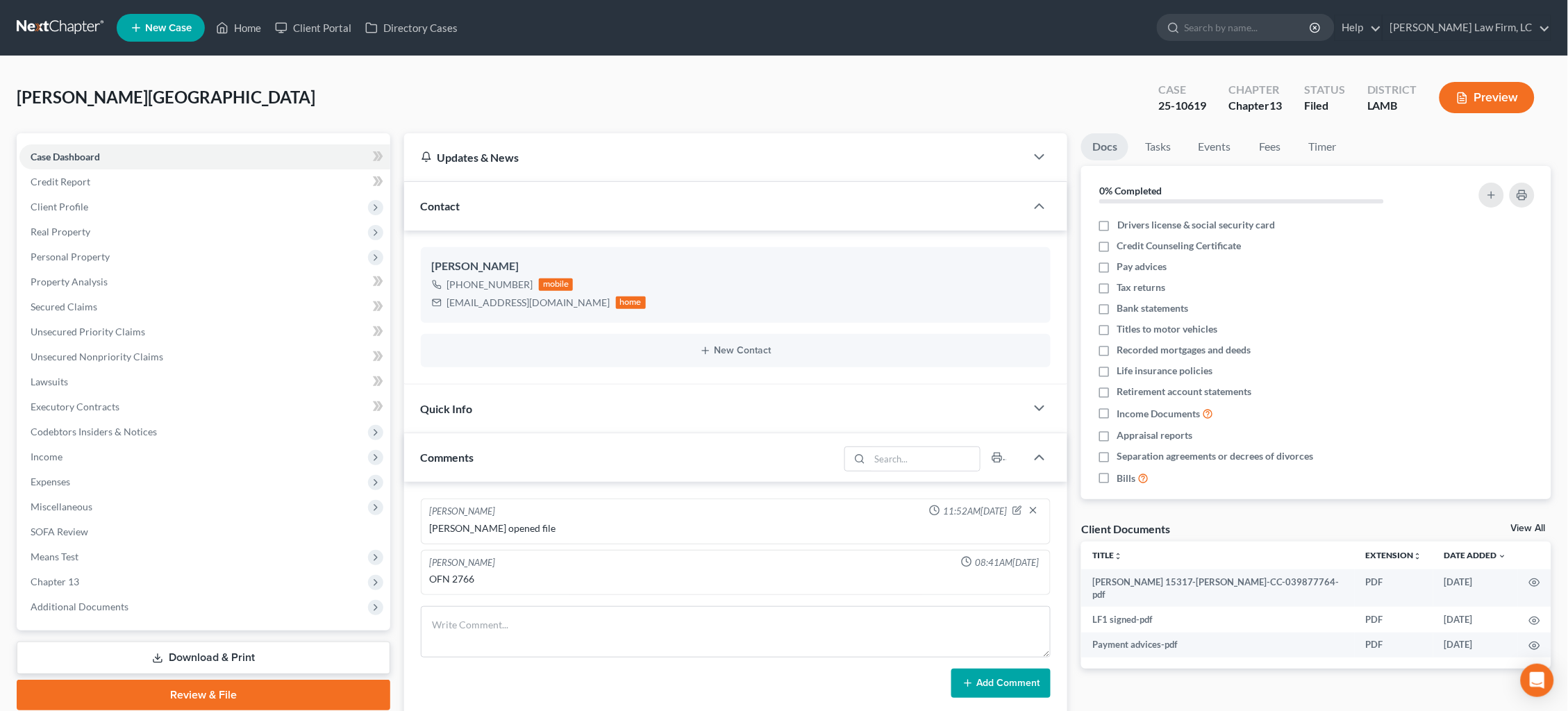
drag, startPoint x: 141, startPoint y: 590, endPoint x: 141, endPoint y: 604, distance: 14.0
click at [141, 595] on span "Additional Documents" at bounding box center [205, 607] width 371 height 25
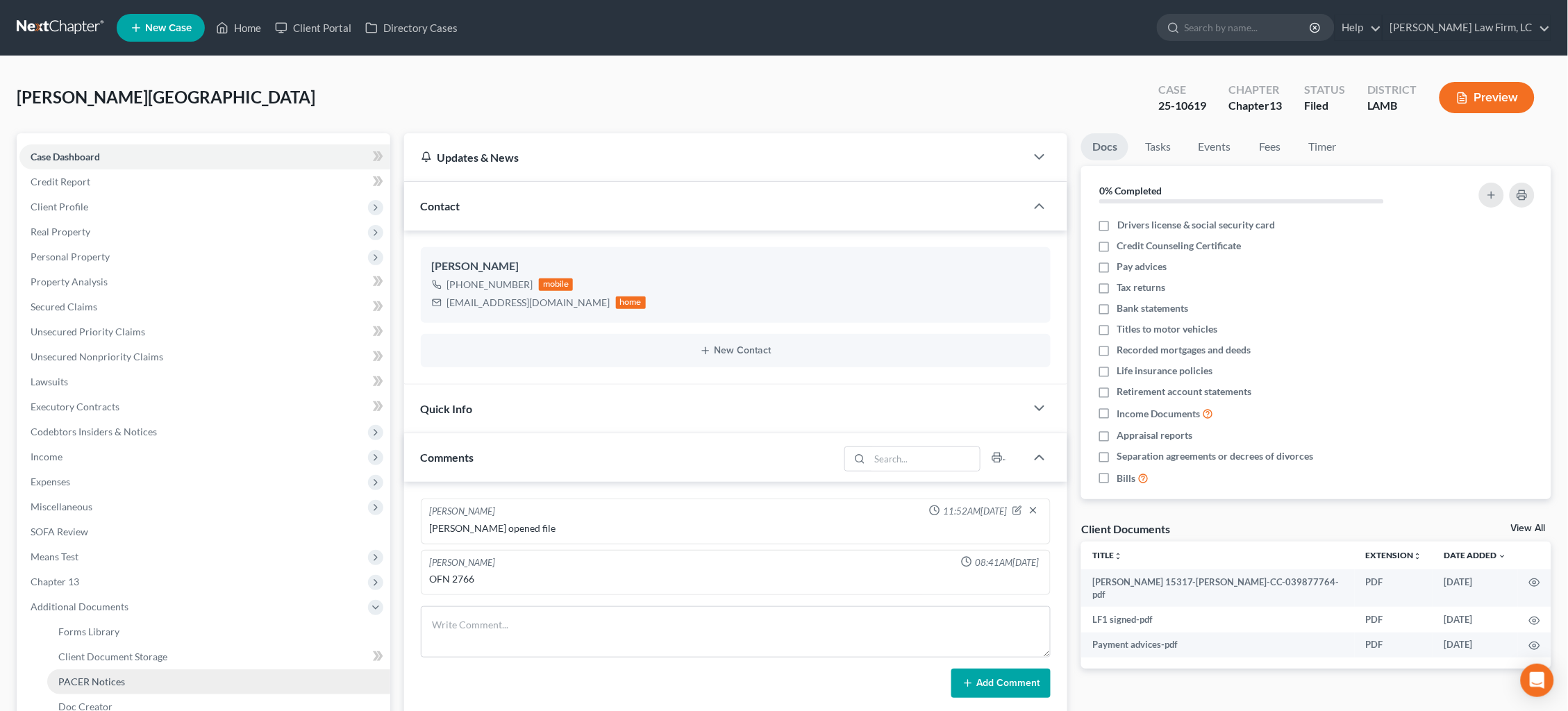
click at [94, 675] on span "PACER Notices" at bounding box center [91, 681] width 67 height 12
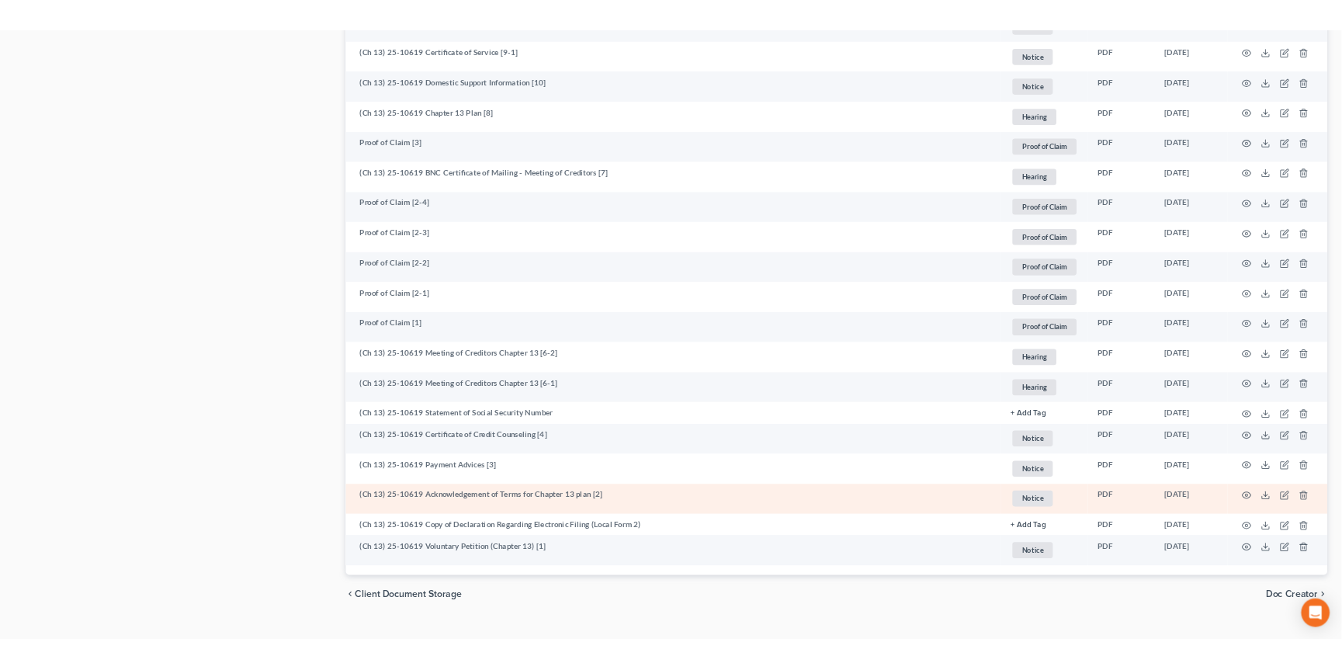
scroll to position [1582, 0]
